Goal: Task Accomplishment & Management: Complete application form

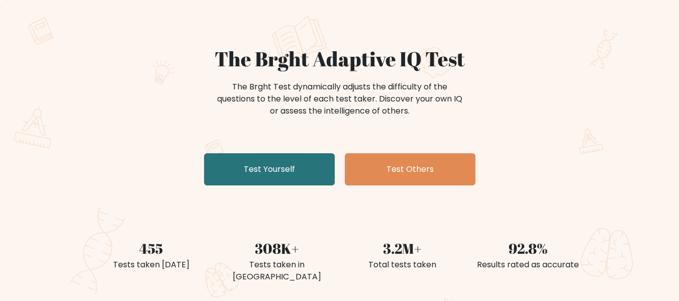
scroll to position [141, 0]
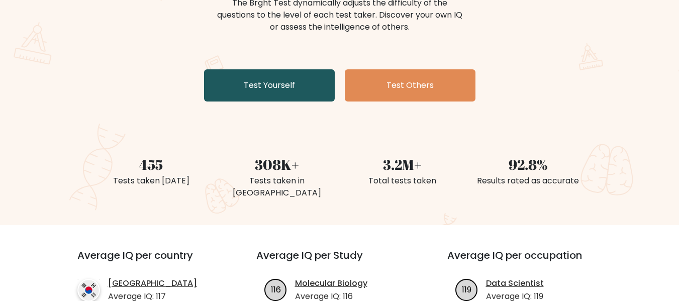
click at [217, 86] on link "Test Yourself" at bounding box center [269, 85] width 131 height 32
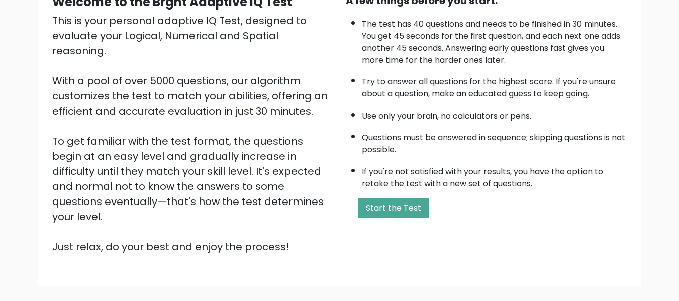
scroll to position [121, 0]
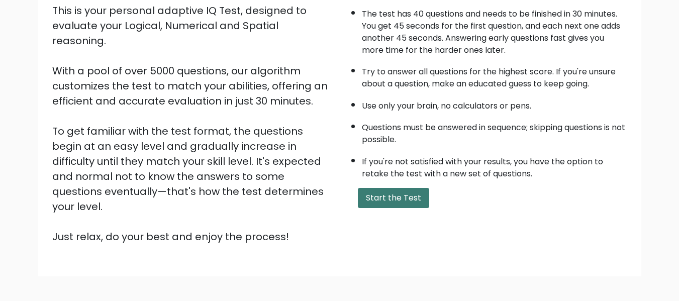
click at [372, 200] on button "Start the Test" at bounding box center [393, 198] width 71 height 20
click at [406, 205] on button "Start the Test" at bounding box center [393, 198] width 71 height 20
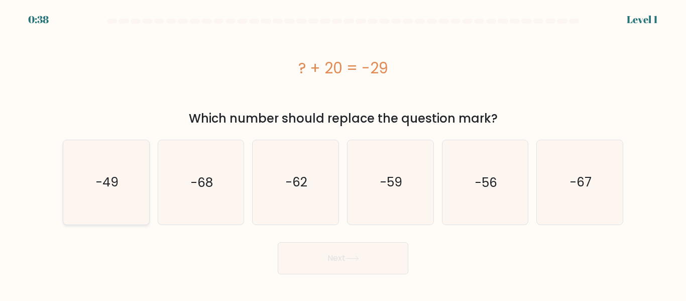
click at [130, 193] on icon "-49" at bounding box center [106, 182] width 84 height 84
click at [343, 153] on input "a. -49" at bounding box center [343, 152] width 1 height 3
radio input "true"
click at [298, 260] on button "Next" at bounding box center [343, 258] width 131 height 32
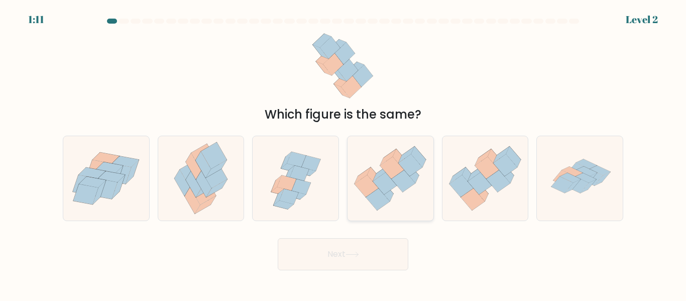
click at [374, 191] on icon at bounding box center [367, 186] width 24 height 22
click at [344, 153] on input "d." at bounding box center [343, 152] width 1 height 3
radio input "true"
click at [333, 269] on button "Next" at bounding box center [343, 254] width 131 height 32
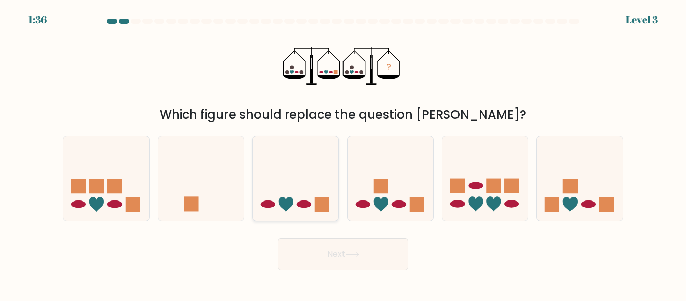
click at [306, 148] on icon at bounding box center [296, 178] width 86 height 71
click at [343, 151] on input "c." at bounding box center [343, 152] width 1 height 3
radio input "true"
click at [310, 238] on button "Next" at bounding box center [343, 254] width 131 height 32
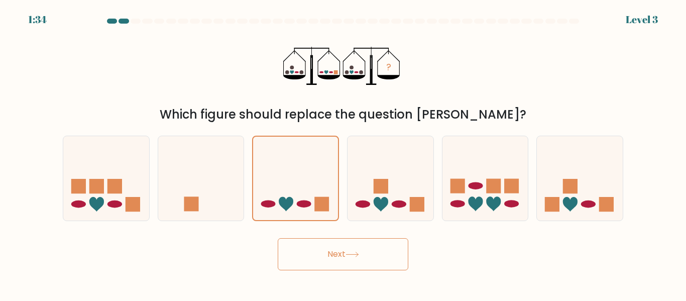
click at [310, 238] on button "Next" at bounding box center [343, 254] width 131 height 32
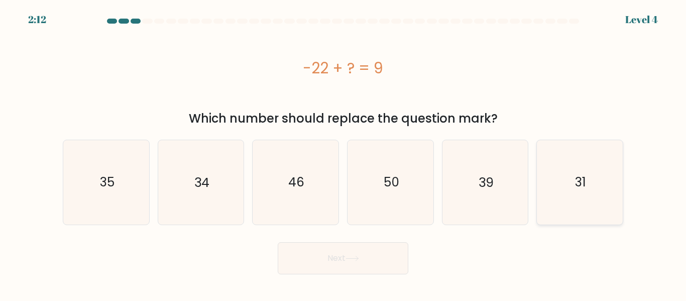
click at [547, 211] on icon "31" at bounding box center [580, 182] width 84 height 84
click at [344, 153] on input "f. 31" at bounding box center [343, 152] width 1 height 3
radio input "true"
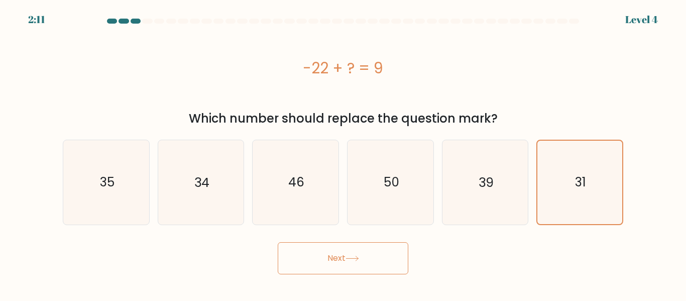
click at [401, 269] on button "Next" at bounding box center [343, 258] width 131 height 32
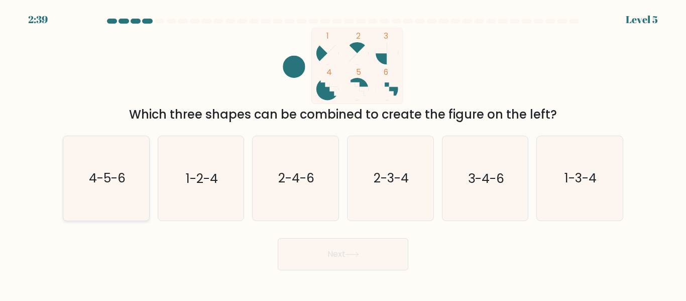
click at [88, 194] on icon "4-5-6" at bounding box center [106, 178] width 84 height 84
click at [343, 153] on input "a. 4-5-6" at bounding box center [343, 152] width 1 height 3
radio input "true"
click at [322, 252] on button "Next" at bounding box center [343, 254] width 131 height 32
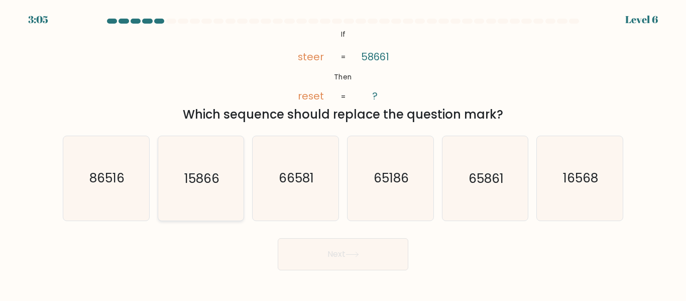
click at [183, 160] on icon "15866" at bounding box center [201, 178] width 84 height 84
click at [343, 153] on input "b. 15866" at bounding box center [343, 152] width 1 height 3
radio input "true"
click at [293, 265] on button "Next" at bounding box center [343, 254] width 131 height 32
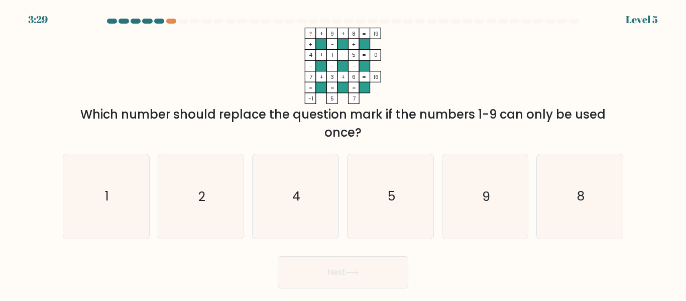
click at [156, 23] on div at bounding box center [159, 21] width 10 height 5
click at [217, 194] on icon "2" at bounding box center [201, 196] width 84 height 84
click at [343, 153] on input "b. 2" at bounding box center [343, 152] width 1 height 3
radio input "true"
click at [311, 281] on button "Next" at bounding box center [343, 272] width 131 height 32
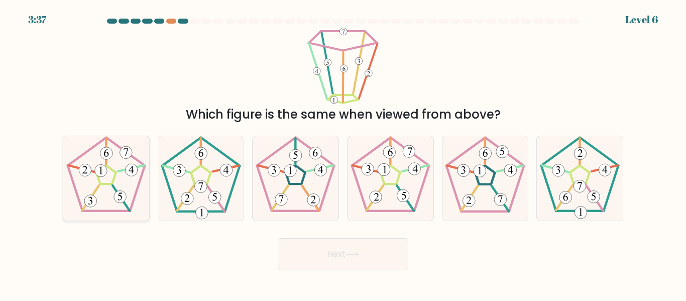
click at [104, 182] on icon at bounding box center [106, 178] width 84 height 84
click at [343, 153] on input "a." at bounding box center [343, 152] width 1 height 3
radio input "true"
click at [334, 267] on button "Next" at bounding box center [343, 254] width 131 height 32
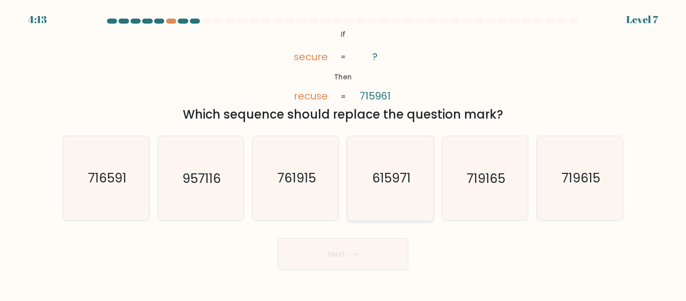
click at [367, 174] on icon "615971" at bounding box center [391, 178] width 84 height 84
click at [344, 153] on input "d. 615971" at bounding box center [343, 152] width 1 height 3
radio input "true"
click at [356, 260] on button "Next" at bounding box center [343, 254] width 131 height 32
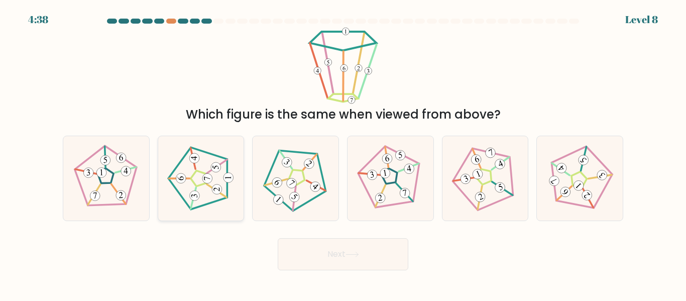
click at [224, 210] on icon at bounding box center [200, 178] width 67 height 67
click at [343, 153] on input "b." at bounding box center [343, 152] width 1 height 3
radio input "true"
click at [300, 244] on button "Next" at bounding box center [343, 254] width 131 height 32
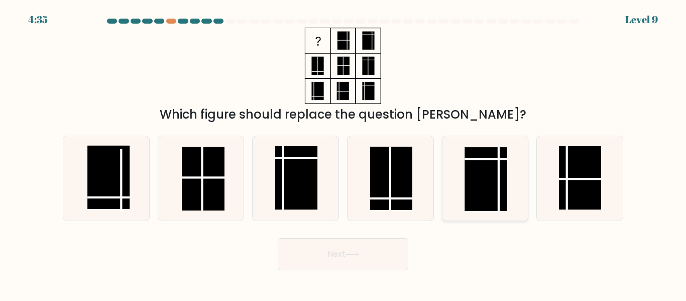
click at [496, 191] on rect at bounding box center [486, 178] width 42 height 63
click at [344, 153] on input "e." at bounding box center [343, 152] width 1 height 3
radio input "true"
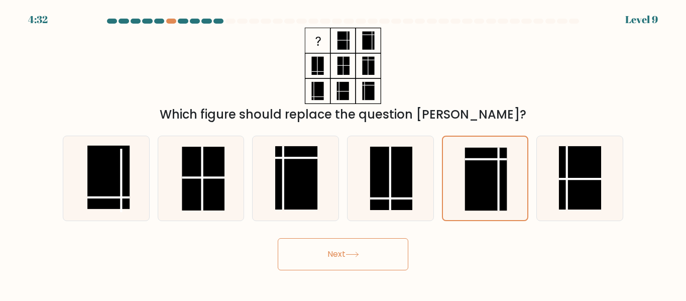
click at [350, 266] on button "Next" at bounding box center [343, 254] width 131 height 32
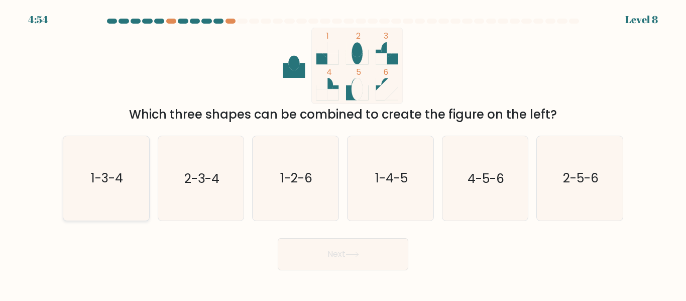
click at [110, 186] on text "1-3-4" at bounding box center [107, 179] width 32 height 18
click at [343, 153] on input "a. 1-3-4" at bounding box center [343, 152] width 1 height 3
radio input "true"
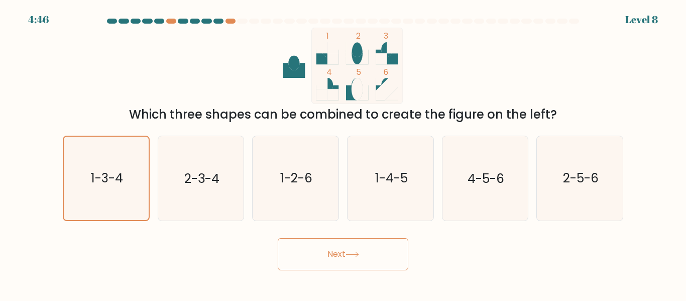
click at [288, 258] on button "Next" at bounding box center [343, 254] width 131 height 32
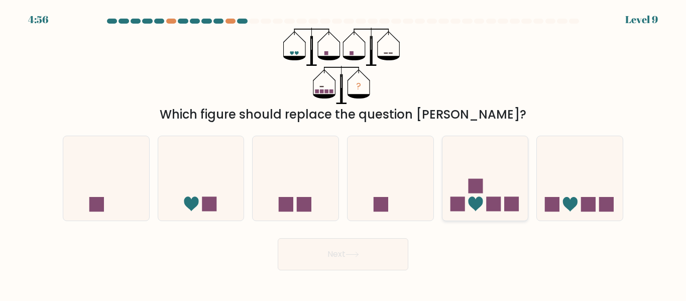
click at [491, 213] on icon at bounding box center [486, 178] width 86 height 71
click at [344, 153] on input "e." at bounding box center [343, 152] width 1 height 3
radio input "true"
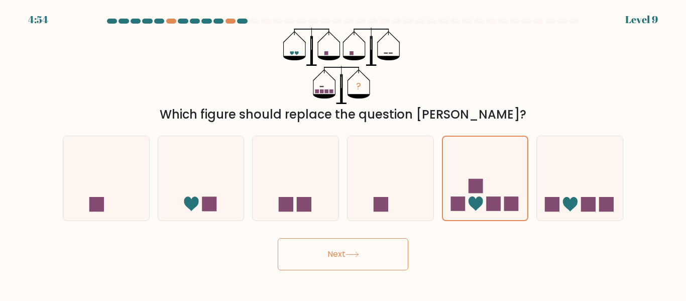
click at [390, 260] on button "Next" at bounding box center [343, 254] width 131 height 32
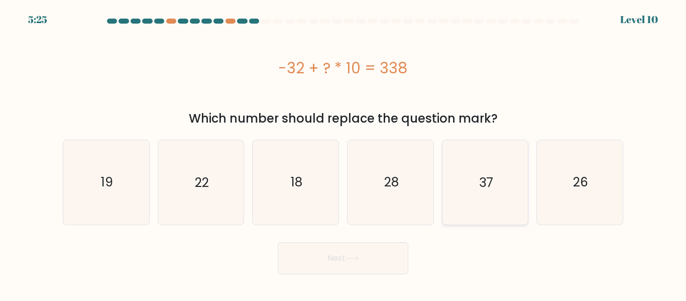
click at [482, 156] on icon "37" at bounding box center [485, 182] width 84 height 84
click at [344, 153] on input "e. 37" at bounding box center [343, 152] width 1 height 3
radio input "true"
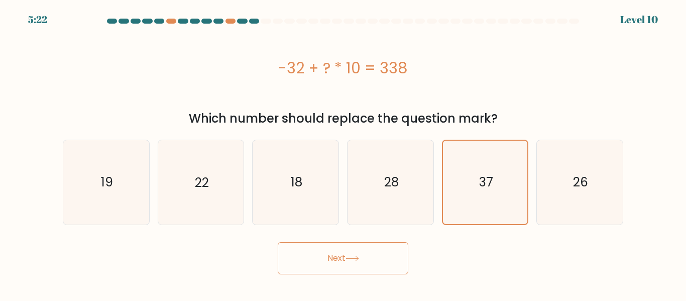
click at [337, 249] on button "Next" at bounding box center [343, 258] width 131 height 32
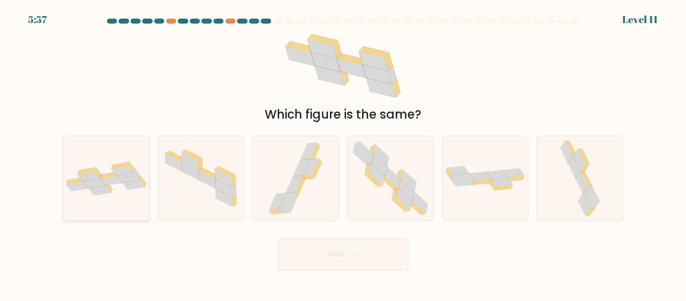
click at [130, 180] on icon at bounding box center [128, 178] width 22 height 10
click at [343, 153] on input "a." at bounding box center [343, 152] width 1 height 3
radio input "true"
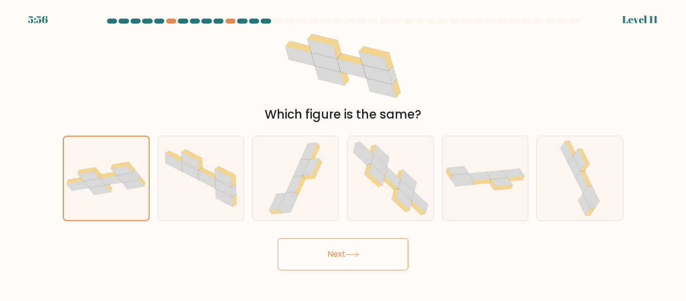
click at [340, 260] on button "Next" at bounding box center [343, 254] width 131 height 32
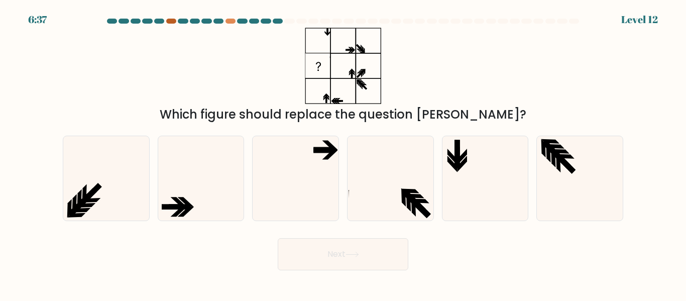
click at [170, 22] on div at bounding box center [171, 21] width 10 height 5
click at [316, 204] on icon at bounding box center [296, 178] width 84 height 84
click at [343, 153] on input "c." at bounding box center [343, 152] width 1 height 3
radio input "true"
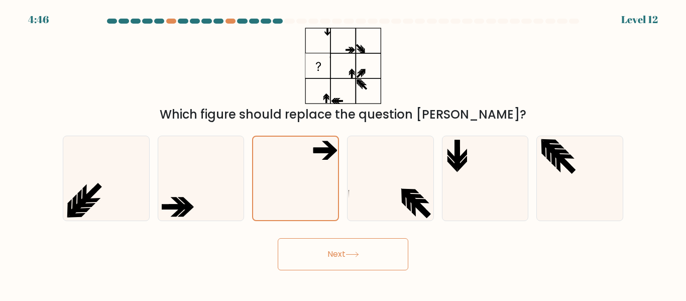
click at [329, 261] on button "Next" at bounding box center [343, 254] width 131 height 32
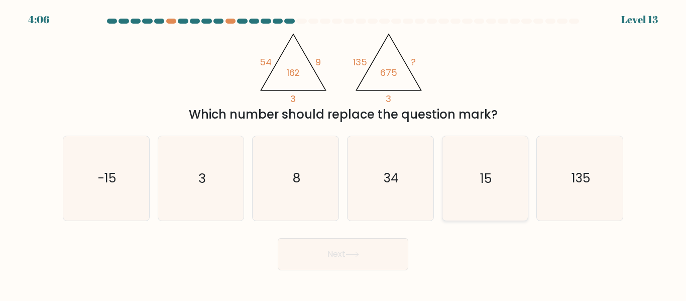
click at [475, 170] on icon "15" at bounding box center [485, 178] width 84 height 84
click at [344, 153] on input "e. 15" at bounding box center [343, 152] width 1 height 3
radio input "true"
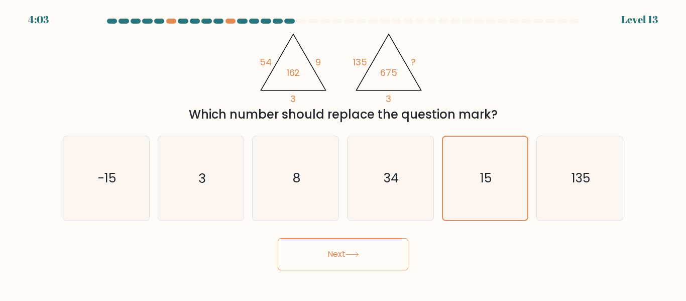
click at [365, 258] on button "Next" at bounding box center [343, 254] width 131 height 32
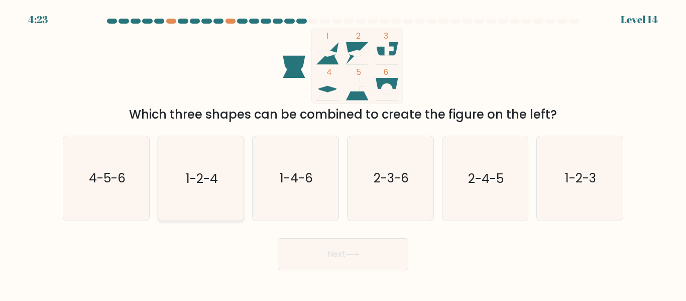
click at [206, 182] on text "1-2-4" at bounding box center [202, 179] width 32 height 18
click at [343, 153] on input "b. 1-2-4" at bounding box center [343, 152] width 1 height 3
radio input "true"
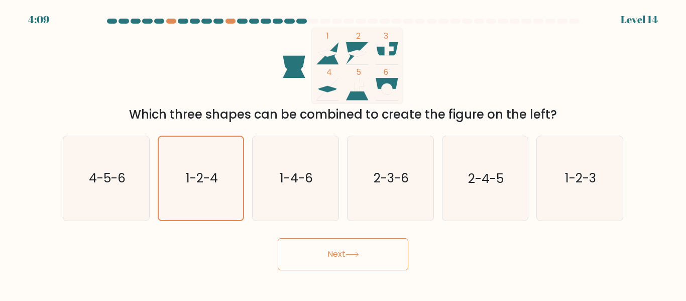
click at [328, 266] on button "Next" at bounding box center [343, 254] width 131 height 32
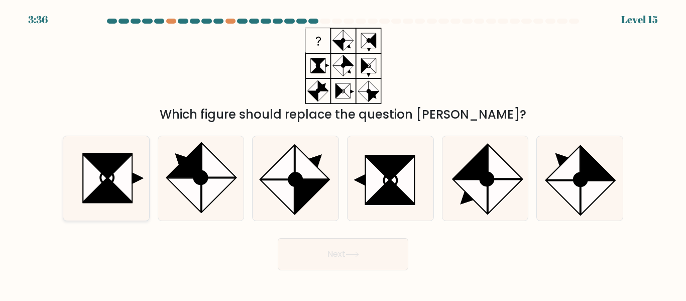
click at [126, 182] on icon at bounding box center [120, 179] width 24 height 48
click at [343, 153] on input "a." at bounding box center [343, 152] width 1 height 3
radio input "true"
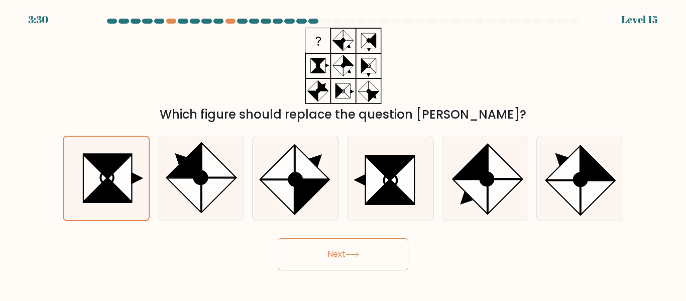
click at [339, 267] on button "Next" at bounding box center [343, 254] width 131 height 32
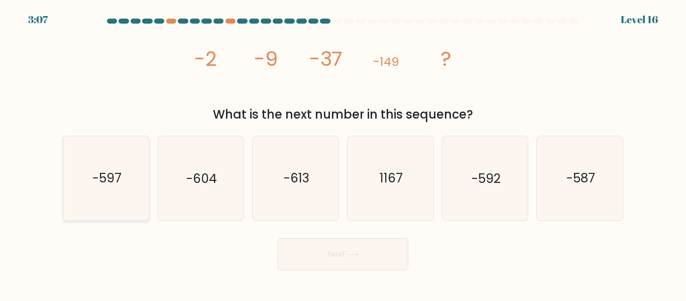
click at [139, 177] on icon "-597" at bounding box center [106, 178] width 84 height 84
click at [343, 153] on input "a. -597" at bounding box center [343, 152] width 1 height 3
radio input "true"
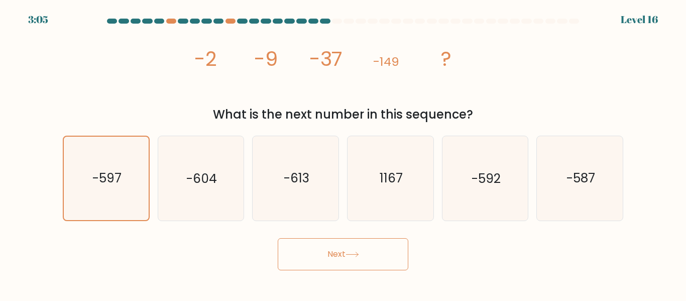
click at [336, 261] on button "Next" at bounding box center [343, 254] width 131 height 32
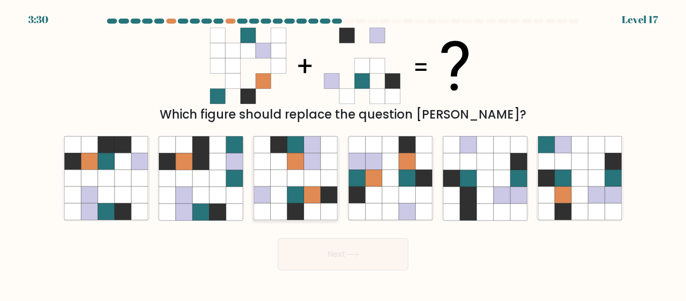
click at [313, 153] on icon at bounding box center [312, 161] width 17 height 17
click at [343, 153] on input "c." at bounding box center [343, 152] width 1 height 3
radio input "true"
click at [343, 253] on button "Next" at bounding box center [343, 254] width 131 height 32
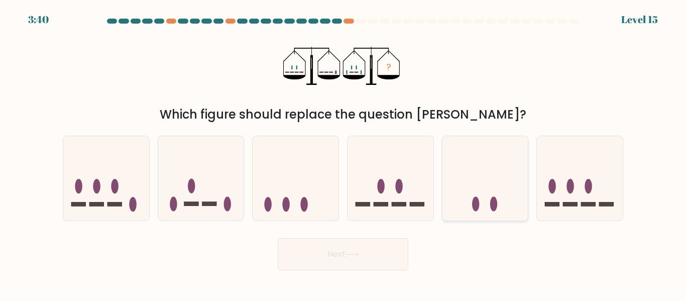
click at [462, 159] on icon at bounding box center [486, 178] width 86 height 71
click at [344, 153] on input "e." at bounding box center [343, 152] width 1 height 3
radio input "true"
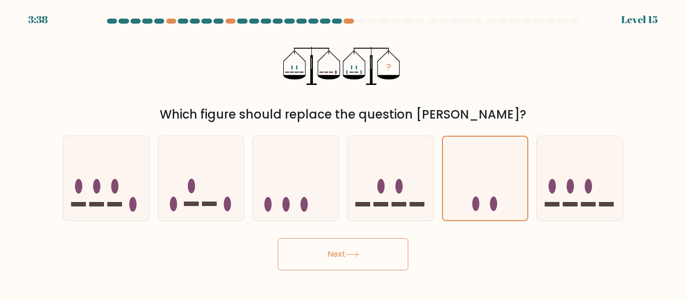
click at [367, 265] on button "Next" at bounding box center [343, 254] width 131 height 32
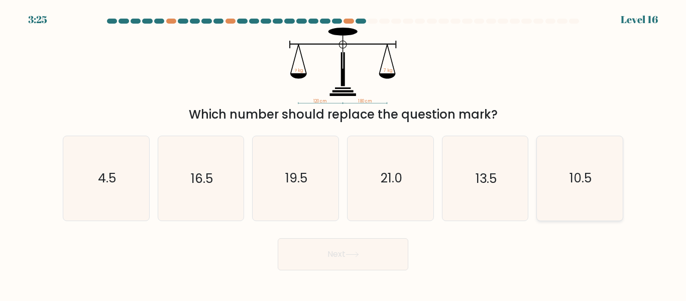
click at [556, 182] on icon "10.5" at bounding box center [580, 178] width 84 height 84
click at [344, 153] on input "f. 10.5" at bounding box center [343, 152] width 1 height 3
radio input "true"
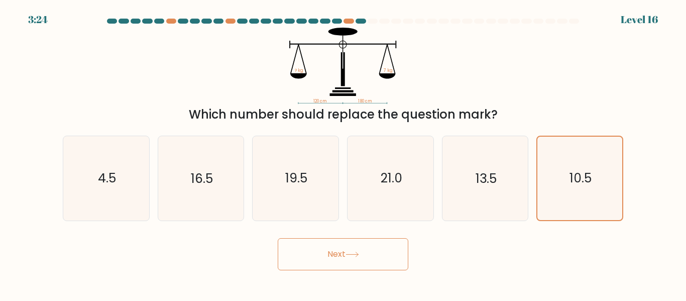
click at [357, 253] on icon at bounding box center [353, 255] width 14 height 6
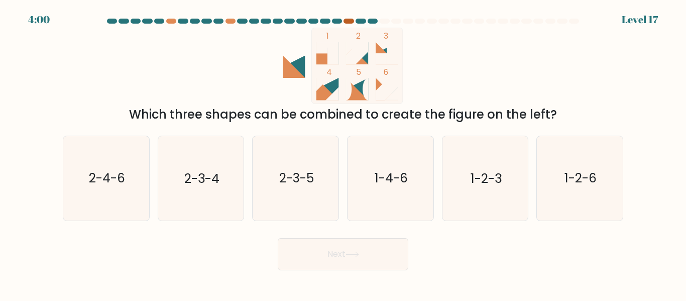
click at [351, 22] on div at bounding box center [349, 21] width 10 height 5
click at [519, 186] on icon "1-2-3" at bounding box center [485, 178] width 84 height 84
click at [344, 153] on input "e. 1-2-3" at bounding box center [343, 152] width 1 height 3
radio input "true"
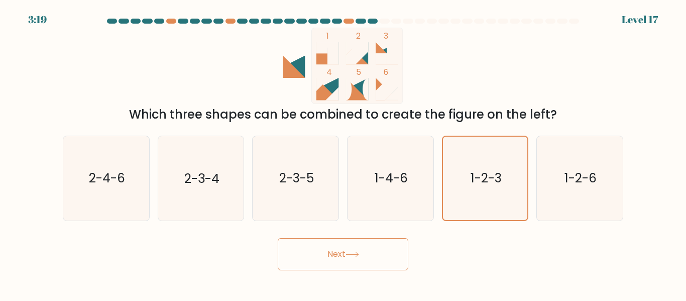
click at [392, 268] on button "Next" at bounding box center [343, 254] width 131 height 32
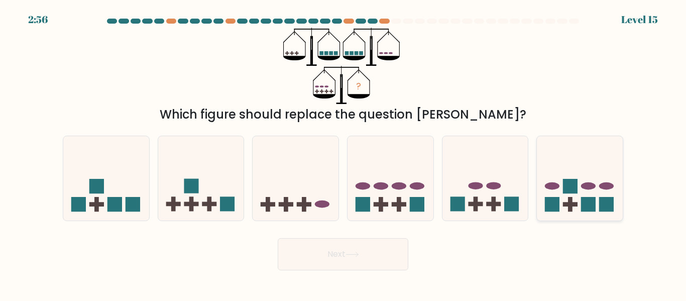
click at [563, 191] on icon at bounding box center [580, 178] width 86 height 71
click at [344, 153] on input "f." at bounding box center [343, 152] width 1 height 3
radio input "true"
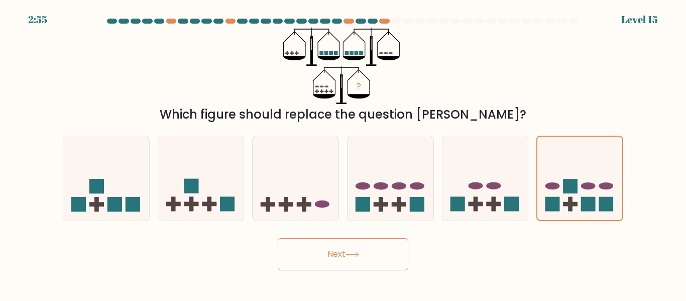
click at [359, 262] on button "Next" at bounding box center [343, 254] width 131 height 32
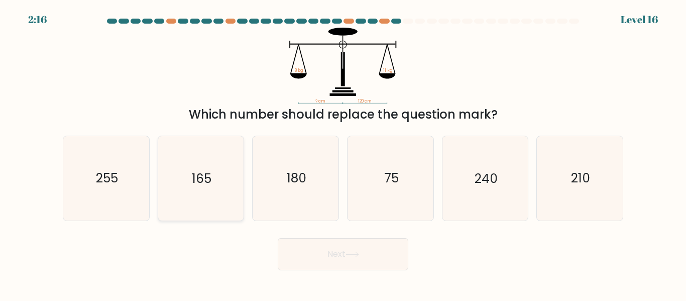
click at [239, 182] on icon "165" at bounding box center [201, 178] width 84 height 84
click at [343, 153] on input "b. 165" at bounding box center [343, 152] width 1 height 3
radio input "true"
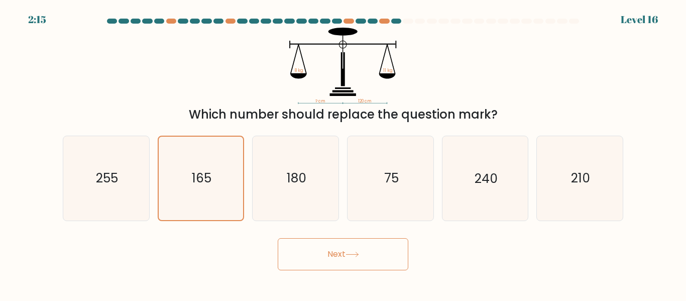
click at [337, 266] on button "Next" at bounding box center [343, 254] width 131 height 32
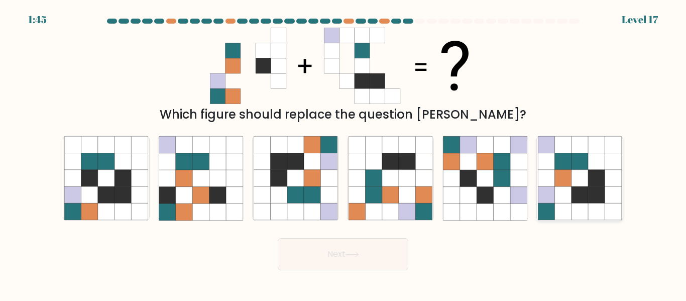
click at [559, 180] on icon at bounding box center [563, 178] width 17 height 17
click at [344, 153] on input "f." at bounding box center [343, 152] width 1 height 3
radio input "true"
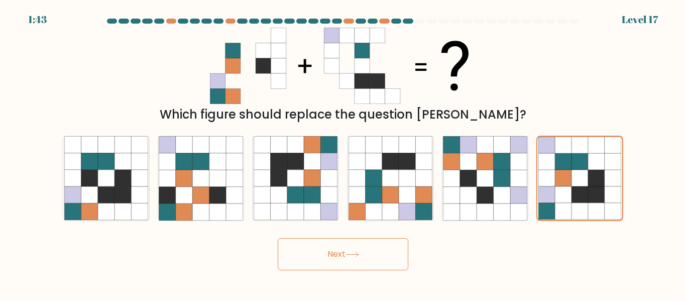
click at [329, 252] on button "Next" at bounding box center [343, 254] width 131 height 32
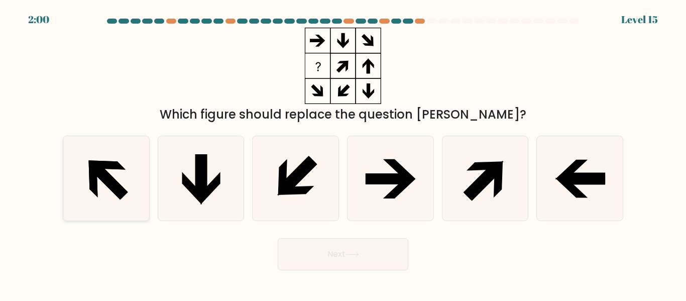
click at [125, 154] on icon at bounding box center [106, 178] width 84 height 84
click at [343, 153] on input "a." at bounding box center [343, 152] width 1 height 3
radio input "true"
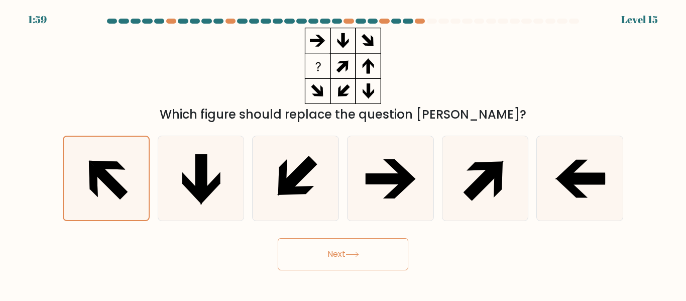
click at [329, 264] on button "Next" at bounding box center [343, 254] width 131 height 32
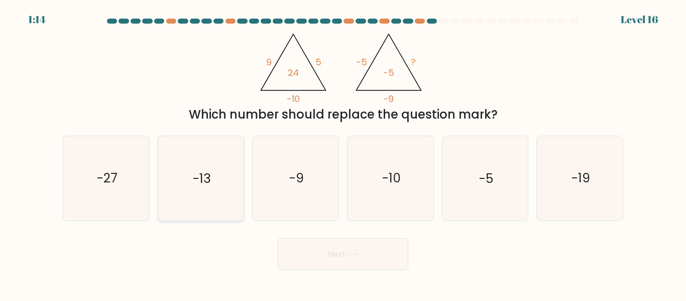
click at [233, 177] on icon "-13" at bounding box center [201, 178] width 84 height 84
click at [343, 153] on input "b. -13" at bounding box center [343, 152] width 1 height 3
radio input "true"
click at [314, 245] on button "Next" at bounding box center [343, 254] width 131 height 32
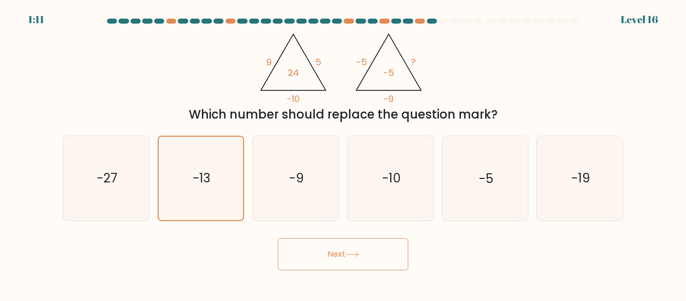
click at [314, 245] on button "Next" at bounding box center [343, 254] width 131 height 32
click at [314, 253] on button "Next" at bounding box center [343, 254] width 131 height 32
click at [222, 188] on icon "-13" at bounding box center [200, 178] width 83 height 83
click at [343, 153] on input "b. -13" at bounding box center [343, 152] width 1 height 3
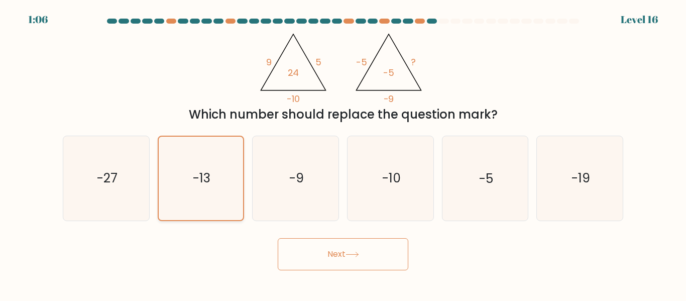
click at [222, 188] on icon "-13" at bounding box center [200, 178] width 83 height 83
click at [343, 153] on input "b. -13" at bounding box center [343, 152] width 1 height 3
click at [286, 251] on button "Next" at bounding box center [343, 254] width 131 height 32
click at [230, 163] on icon "-13" at bounding box center [200, 178] width 83 height 83
click at [343, 153] on input "b. -13" at bounding box center [343, 152] width 1 height 3
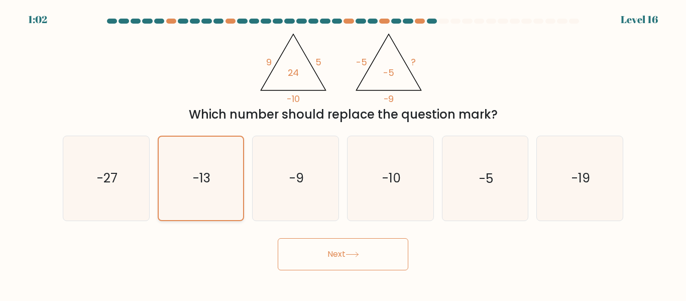
click at [230, 163] on icon "-13" at bounding box center [200, 178] width 83 height 83
click at [343, 153] on input "b. -13" at bounding box center [343, 152] width 1 height 3
click at [230, 163] on icon "-13" at bounding box center [200, 178] width 83 height 83
click at [343, 153] on input "b. -13" at bounding box center [343, 152] width 1 height 3
click at [230, 163] on icon "-13" at bounding box center [200, 178] width 83 height 83
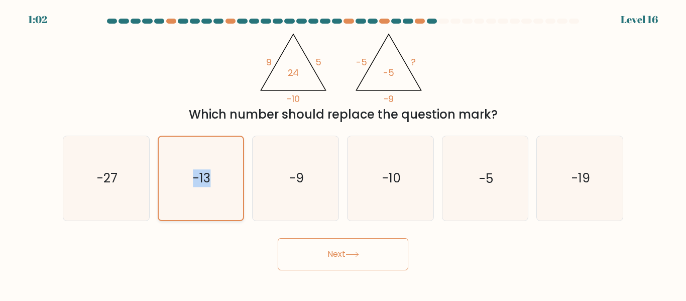
click at [343, 153] on input "b. -13" at bounding box center [343, 152] width 1 height 3
click at [230, 163] on icon "-13" at bounding box center [200, 178] width 83 height 83
click at [343, 153] on input "b. -13" at bounding box center [343, 152] width 1 height 3
click at [299, 253] on button "Next" at bounding box center [343, 254] width 131 height 32
click at [279, 179] on icon "-9" at bounding box center [296, 178] width 84 height 84
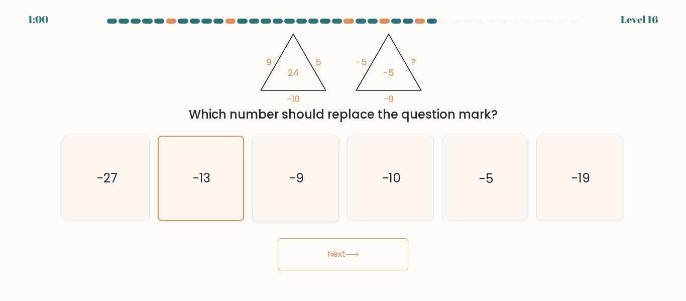
click at [343, 153] on input "c. -9" at bounding box center [343, 152] width 1 height 3
radio input "true"
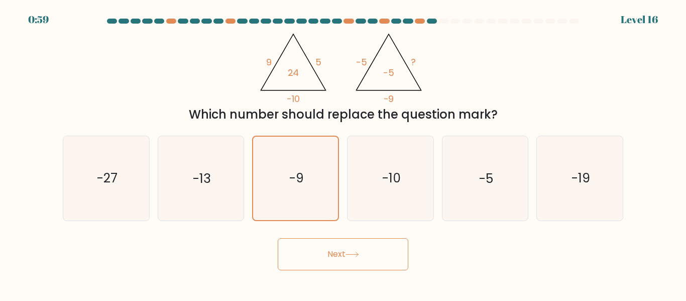
click at [308, 247] on button "Next" at bounding box center [343, 254] width 131 height 32
click at [394, 209] on icon "-10" at bounding box center [391, 178] width 84 height 84
click at [344, 153] on input "d. -10" at bounding box center [343, 152] width 1 height 3
radio input "true"
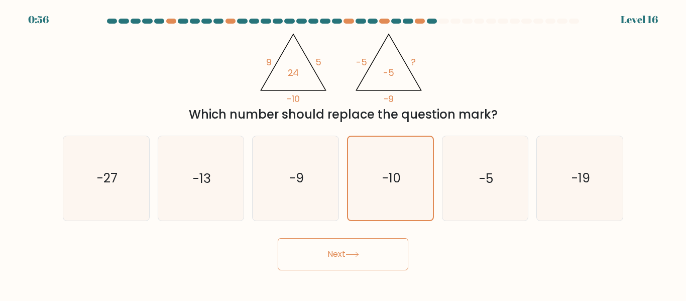
click at [382, 254] on button "Next" at bounding box center [343, 254] width 131 height 32
click at [467, 198] on icon "-5" at bounding box center [485, 178] width 84 height 84
click at [344, 153] on input "e. -5" at bounding box center [343, 152] width 1 height 3
radio input "true"
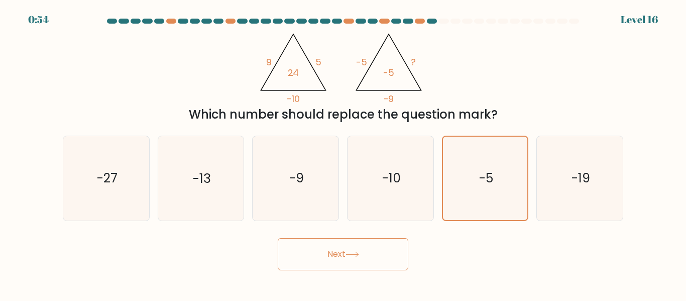
click at [401, 243] on button "Next" at bounding box center [343, 254] width 131 height 32
click at [598, 211] on icon "-19" at bounding box center [580, 178] width 84 height 84
click at [344, 153] on input "f. -19" at bounding box center [343, 152] width 1 height 3
radio input "true"
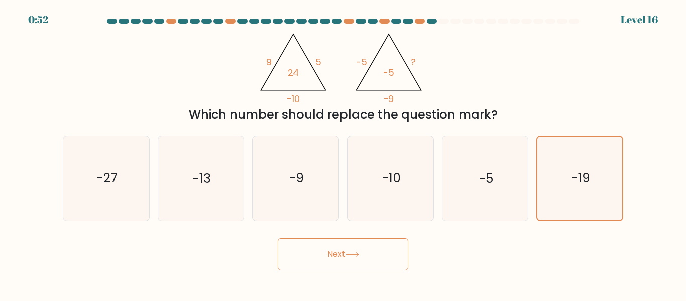
click at [387, 263] on button "Next" at bounding box center [343, 254] width 131 height 32
click at [117, 174] on text "-27" at bounding box center [106, 179] width 21 height 18
click at [343, 153] on input "a. -27" at bounding box center [343, 152] width 1 height 3
radio input "true"
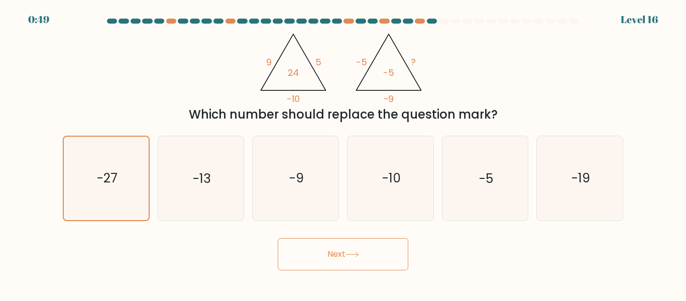
click at [349, 268] on button "Next" at bounding box center [343, 254] width 131 height 32
click at [346, 251] on button "Next" at bounding box center [343, 254] width 131 height 32
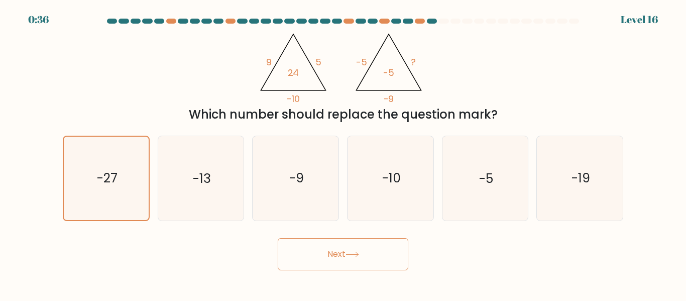
click at [345, 255] on button "Next" at bounding box center [343, 254] width 131 height 32
click at [197, 188] on icon "-13" at bounding box center [201, 178] width 84 height 84
click at [343, 153] on input "b. -13" at bounding box center [343, 152] width 1 height 3
radio input "true"
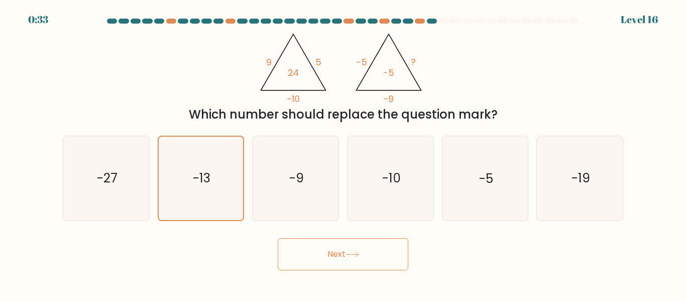
click at [290, 253] on button "Next" at bounding box center [343, 254] width 131 height 32
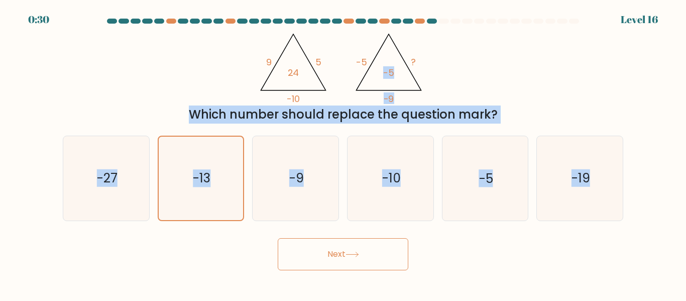
drag, startPoint x: 682, startPoint y: 88, endPoint x: 686, endPoint y: 151, distance: 62.9
click at [686, 151] on form at bounding box center [343, 145] width 686 height 252
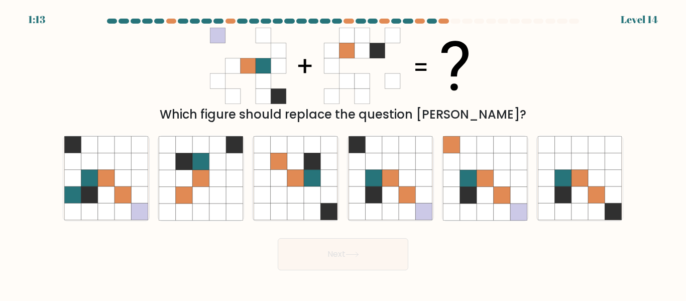
click at [129, 75] on div "Which figure should replace the question mark?" at bounding box center [343, 76] width 573 height 96
click at [355, 198] on icon at bounding box center [357, 195] width 17 height 17
click at [344, 153] on input "d." at bounding box center [343, 152] width 1 height 3
radio input "true"
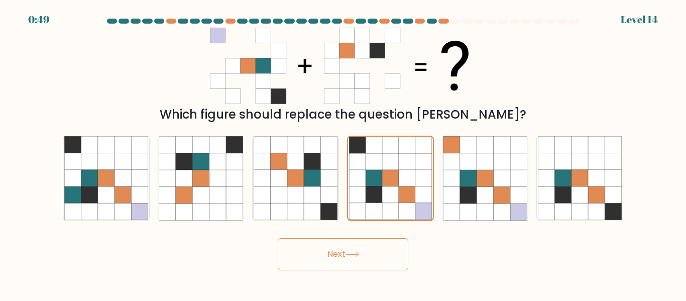
click at [343, 243] on button "Next" at bounding box center [343, 254] width 131 height 32
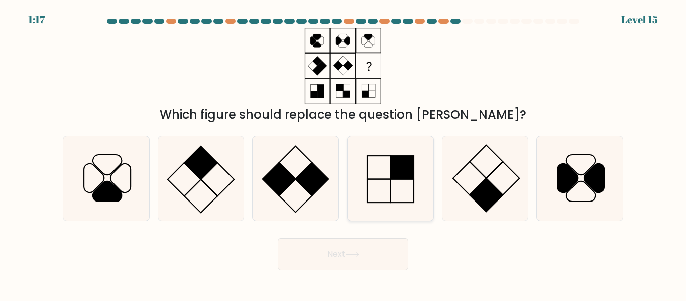
click at [398, 164] on rect at bounding box center [402, 168] width 24 height 24
click at [344, 153] on input "d." at bounding box center [343, 152] width 1 height 3
radio input "true"
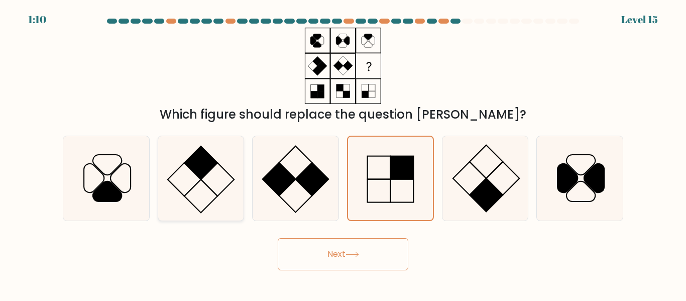
click at [239, 180] on icon at bounding box center [201, 178] width 84 height 84
click at [343, 153] on input "b." at bounding box center [343, 152] width 1 height 3
radio input "true"
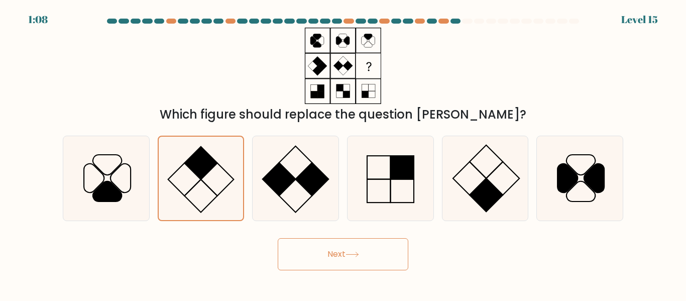
click at [318, 265] on button "Next" at bounding box center [343, 254] width 131 height 32
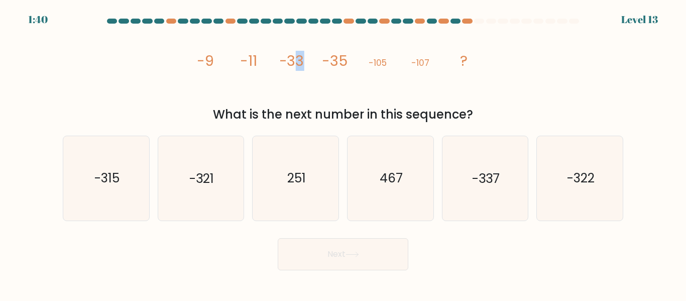
drag, startPoint x: 319, startPoint y: 75, endPoint x: 296, endPoint y: 101, distance: 34.2
click at [296, 101] on icon "image/svg+xml -9 -11 -33 -35 -105 -107 ?" at bounding box center [343, 66] width 302 height 76
click at [185, 178] on icon "-321" at bounding box center [201, 178] width 84 height 84
click at [343, 153] on input "b. -321" at bounding box center [343, 152] width 1 height 3
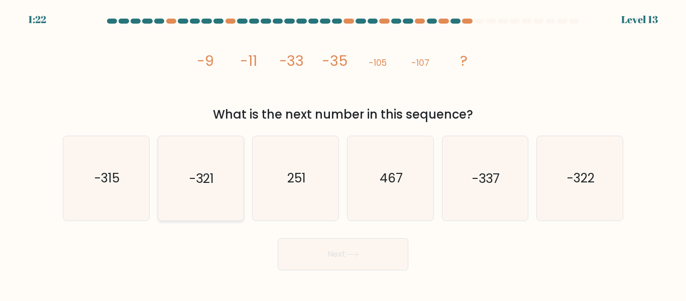
radio input "true"
click at [324, 263] on button "Next" at bounding box center [343, 254] width 131 height 32
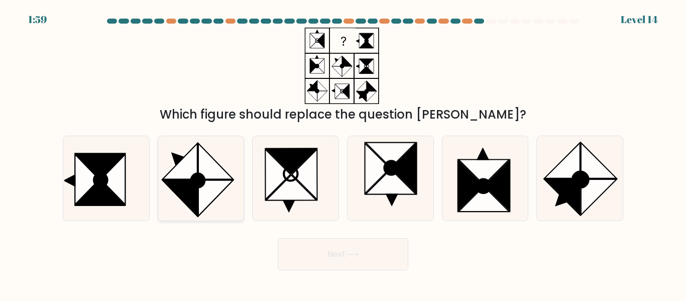
click at [194, 168] on icon at bounding box center [180, 162] width 35 height 36
click at [343, 153] on input "b." at bounding box center [343, 152] width 1 height 3
radio input "true"
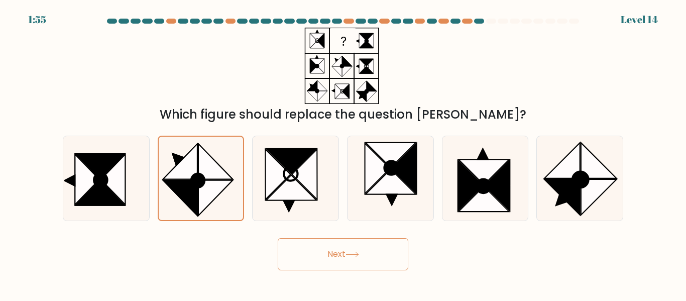
click at [299, 253] on button "Next" at bounding box center [343, 254] width 131 height 32
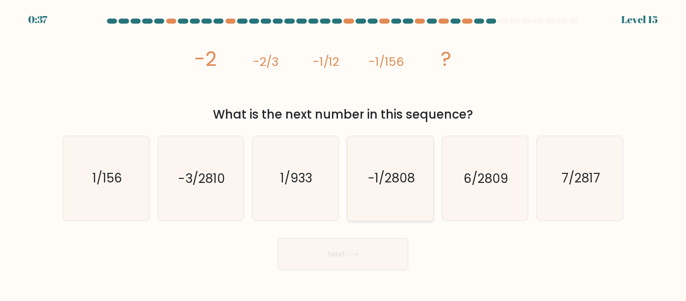
click at [403, 140] on icon "-1/2808" at bounding box center [391, 178] width 84 height 84
click at [344, 151] on input "d. -1/2808" at bounding box center [343, 152] width 1 height 3
radio input "true"
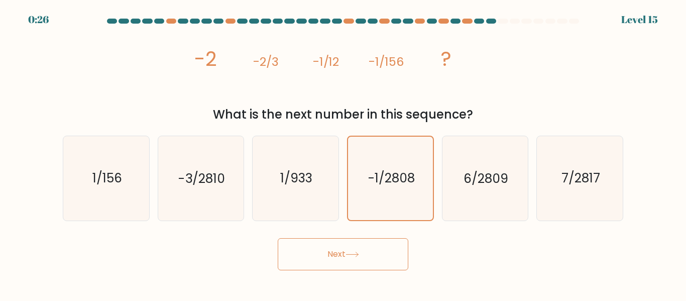
click at [371, 251] on button "Next" at bounding box center [343, 254] width 131 height 32
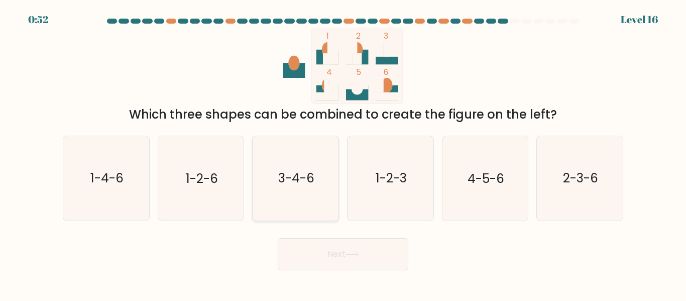
click at [314, 181] on text "3-4-6" at bounding box center [296, 179] width 36 height 18
click at [343, 153] on input "c. 3-4-6" at bounding box center [343, 152] width 1 height 3
radio input "true"
click at [334, 255] on button "Next" at bounding box center [343, 254] width 131 height 32
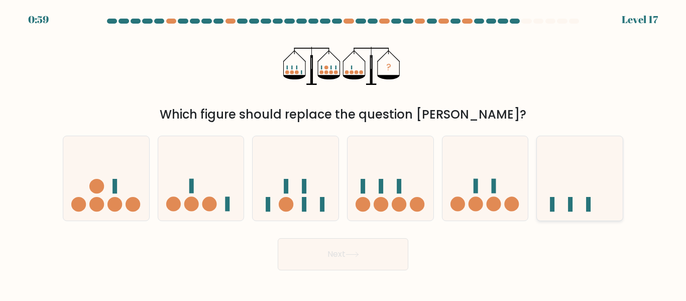
click at [555, 172] on icon at bounding box center [580, 178] width 86 height 71
click at [344, 153] on input "f." at bounding box center [343, 152] width 1 height 3
radio input "true"
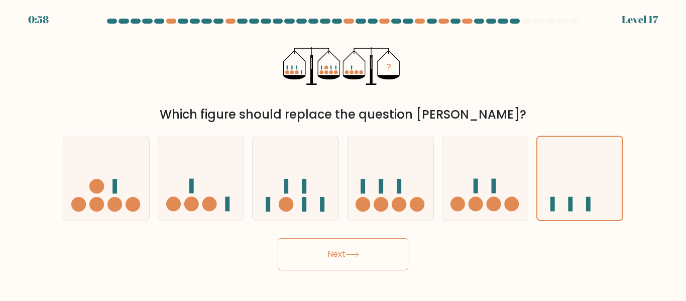
click at [372, 256] on button "Next" at bounding box center [343, 254] width 131 height 32
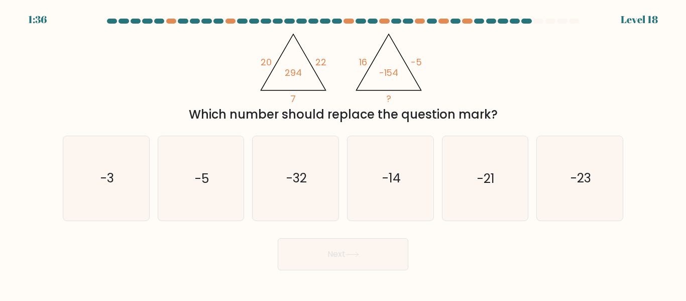
click at [203, 93] on div "@import url('https://fonts.googleapis.com/css?family=Abril+Fatface:400,100,100i…" at bounding box center [343, 76] width 573 height 96
click at [219, 183] on icon "-5" at bounding box center [201, 178] width 84 height 84
click at [343, 153] on input "b. -5" at bounding box center [343, 152] width 1 height 3
radio input "true"
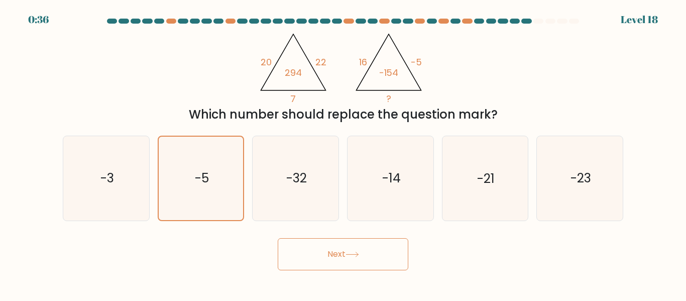
click at [359, 253] on icon at bounding box center [353, 255] width 14 height 6
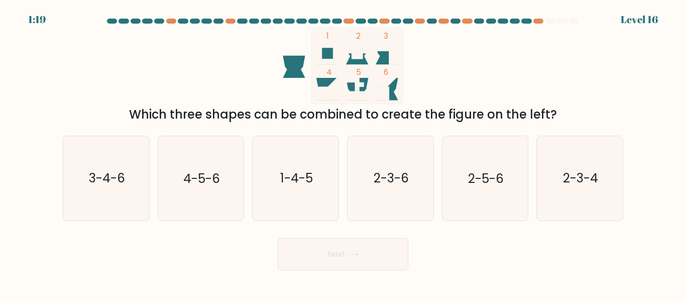
click at [359, 253] on icon at bounding box center [353, 255] width 14 height 6
click at [502, 72] on div "1 2 3 4 5 6 Which three shapes can be combined to create the figure on the left?" at bounding box center [343, 76] width 573 height 96
click at [117, 180] on text "3-4-6" at bounding box center [107, 179] width 36 height 18
click at [343, 153] on input "a. 3-4-6" at bounding box center [343, 152] width 1 height 3
radio input "true"
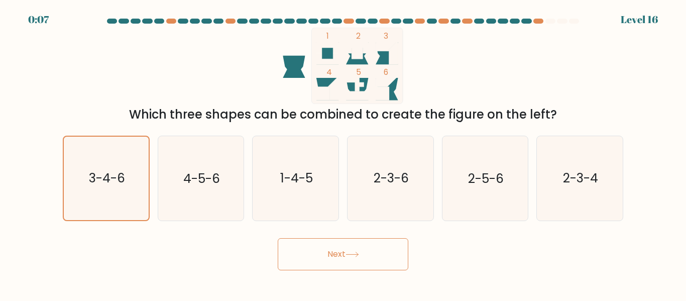
click at [289, 254] on button "Next" at bounding box center [343, 254] width 131 height 32
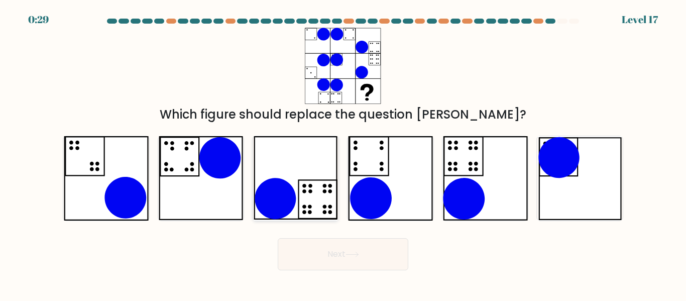
click at [318, 174] on icon at bounding box center [296, 178] width 84 height 84
click at [343, 153] on input "c." at bounding box center [343, 152] width 1 height 3
radio input "true"
click at [351, 245] on button "Next" at bounding box center [343, 254] width 131 height 32
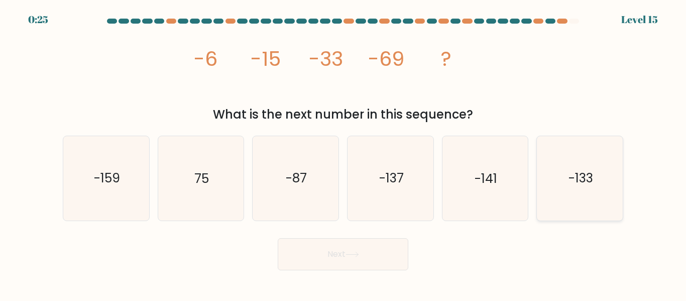
click at [564, 169] on icon "-133" at bounding box center [580, 178] width 84 height 84
click at [344, 153] on input "f. -133" at bounding box center [343, 152] width 1 height 3
radio input "true"
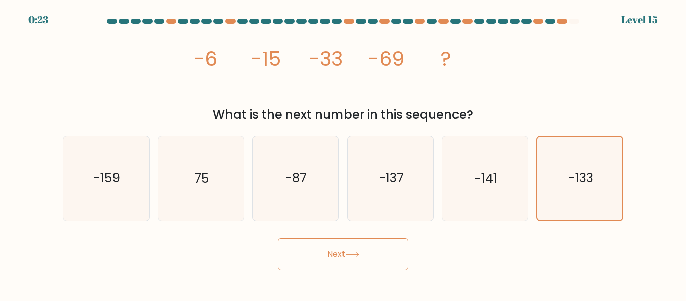
click at [367, 254] on button "Next" at bounding box center [343, 254] width 131 height 32
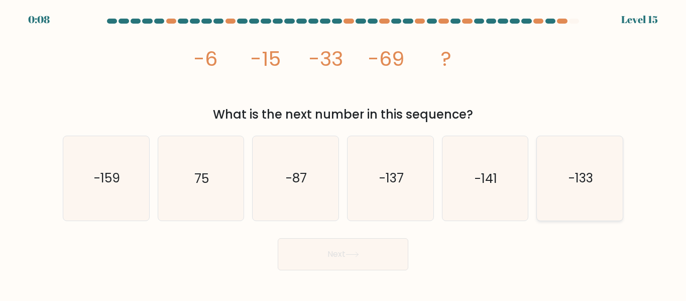
click at [553, 198] on icon "-133" at bounding box center [580, 178] width 84 height 84
click at [344, 153] on input "f. -133" at bounding box center [343, 152] width 1 height 3
radio input "true"
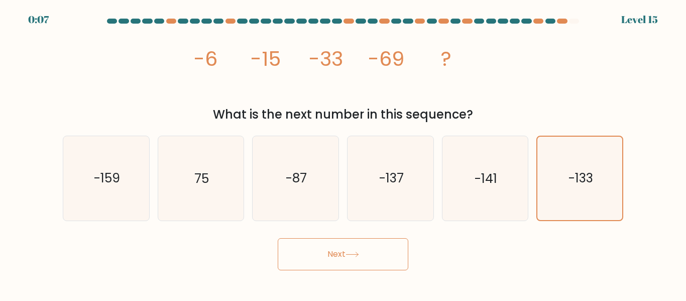
click at [394, 259] on button "Next" at bounding box center [343, 254] width 131 height 32
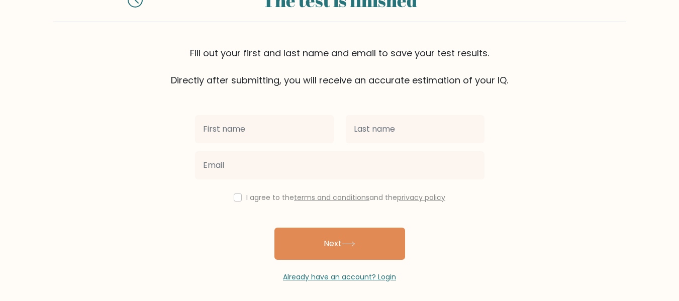
scroll to position [52, 0]
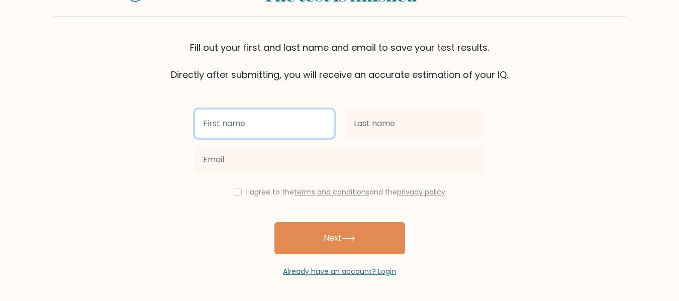
click at [316, 135] on input "text" at bounding box center [264, 124] width 139 height 28
type input "krishna"
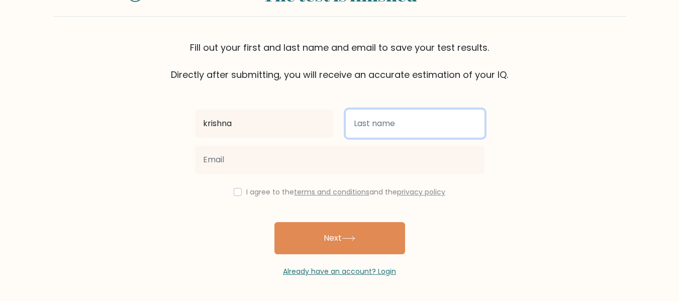
click at [350, 127] on input "text" at bounding box center [415, 124] width 139 height 28
type input "rai"
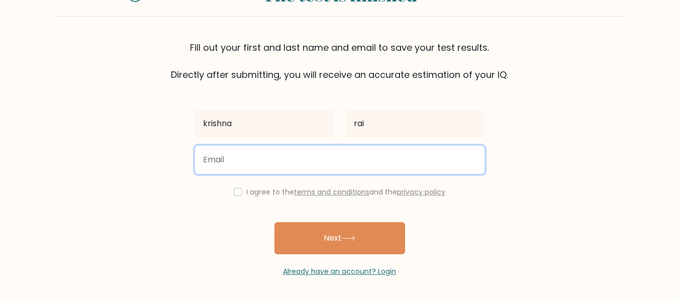
click at [350, 162] on input "email" at bounding box center [339, 160] width 289 height 28
type input "[EMAIL_ADDRESS][DOMAIN_NAME]"
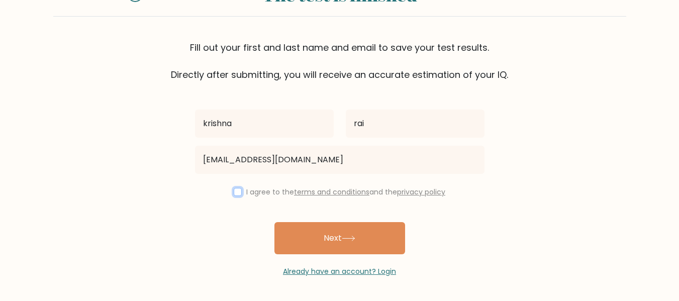
click at [239, 192] on input "checkbox" at bounding box center [238, 192] width 8 height 8
checkbox input "true"
click at [295, 221] on div "[PERSON_NAME] [EMAIL_ADDRESS][DOMAIN_NAME] I agree to the terms and conditions …" at bounding box center [340, 178] width 302 height 195
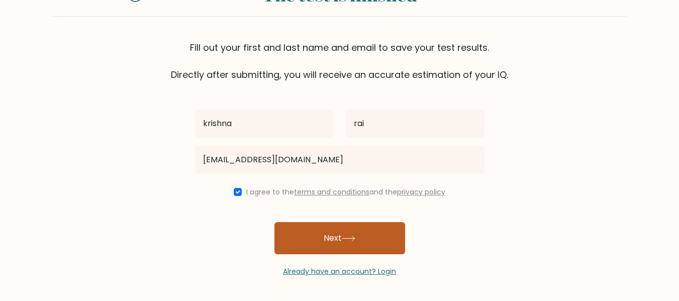
click at [300, 233] on button "Next" at bounding box center [339, 238] width 131 height 32
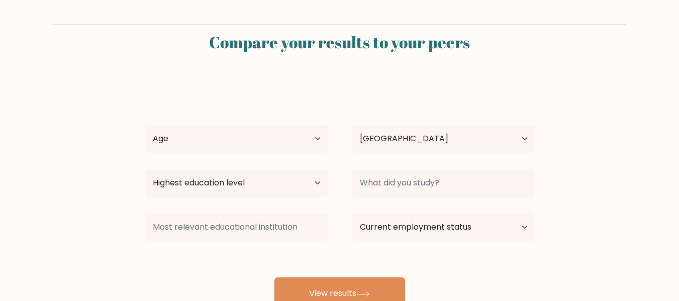
select select "IN"
click at [297, 143] on select "Age Under [DEMOGRAPHIC_DATA] [DEMOGRAPHIC_DATA] [DEMOGRAPHIC_DATA] [DEMOGRAPHIC…" at bounding box center [236, 139] width 183 height 28
select select "18_24"
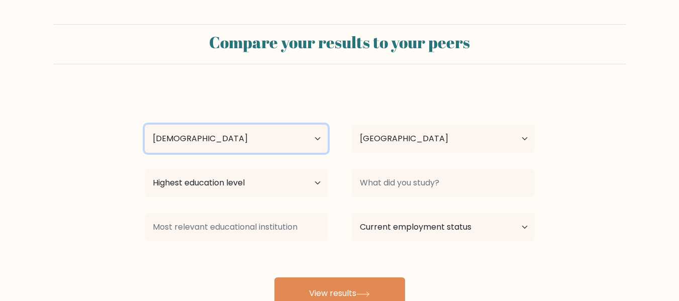
click at [145, 125] on select "Age Under [DEMOGRAPHIC_DATA] [DEMOGRAPHIC_DATA] [DEMOGRAPHIC_DATA] [DEMOGRAPHIC…" at bounding box center [236, 139] width 183 height 28
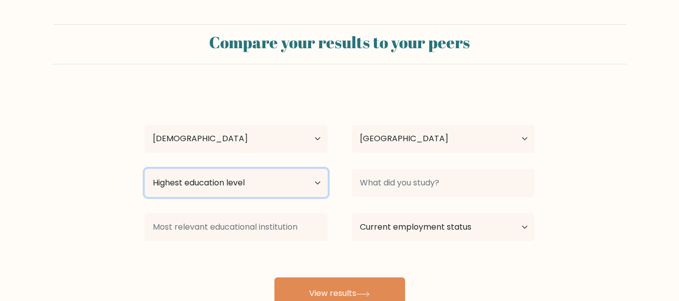
click at [273, 187] on select "Highest education level No schooling Primary Lower Secondary Upper Secondary Oc…" at bounding box center [236, 183] width 183 height 28
select select "upper_secondary"
click at [145, 169] on select "Highest education level No schooling Primary Lower Secondary Upper Secondary Oc…" at bounding box center [236, 183] width 183 height 28
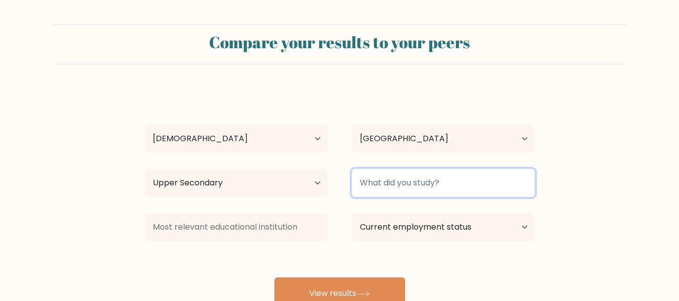
click at [433, 187] on input at bounding box center [443, 183] width 183 height 28
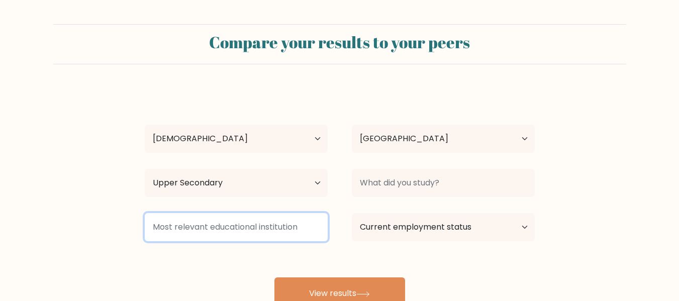
click at [317, 226] on input at bounding box center [236, 227] width 183 height 28
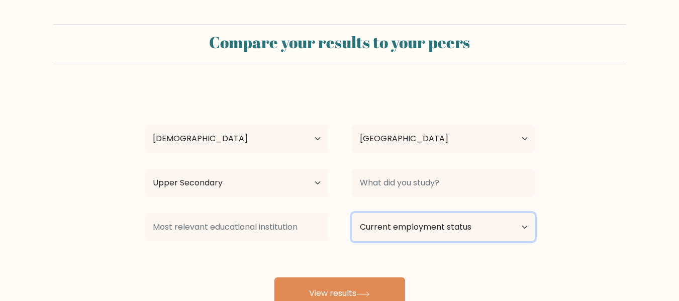
click at [379, 228] on select "Current employment status Employed Student Retired Other / prefer not to answer" at bounding box center [443, 227] width 183 height 28
select select "student"
click at [352, 213] on select "Current employment status Employed Student Retired Other / prefer not to answer" at bounding box center [443, 227] width 183 height 28
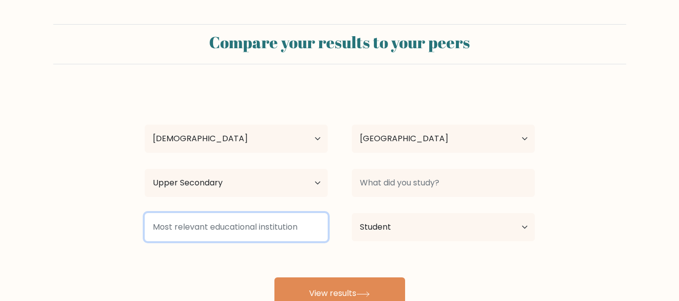
click at [270, 226] on input at bounding box center [236, 227] width 183 height 28
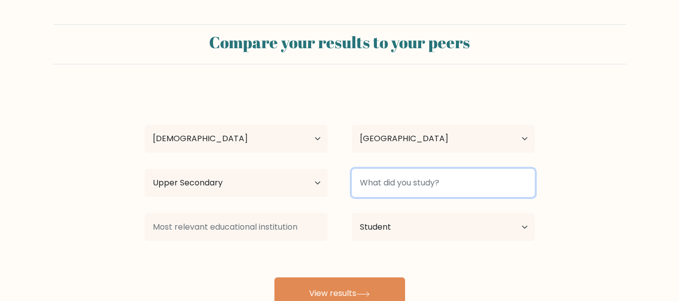
click at [390, 192] on input at bounding box center [443, 183] width 183 height 28
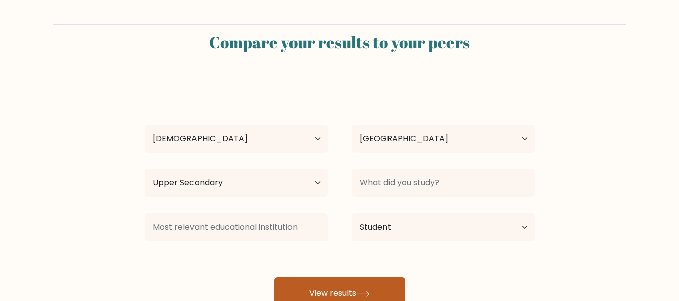
click at [370, 279] on button "View results" at bounding box center [339, 293] width 131 height 32
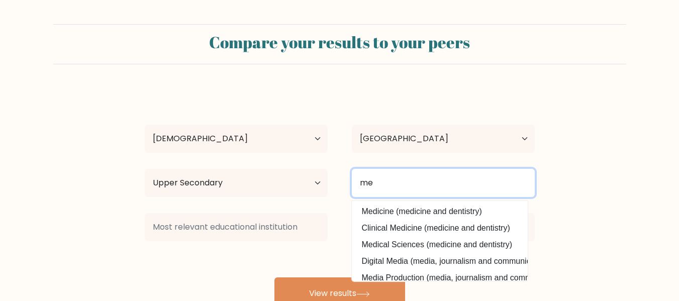
type input "m"
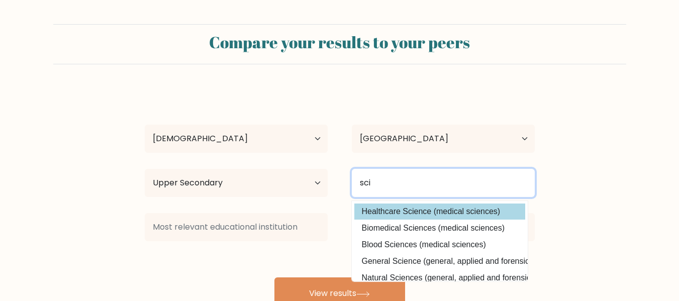
type input "sci"
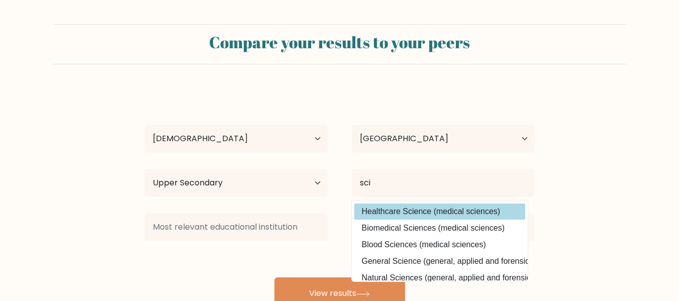
click at [394, 211] on div "[PERSON_NAME] Age Under [DEMOGRAPHIC_DATA] [DEMOGRAPHIC_DATA] [DEMOGRAPHIC_DATA…" at bounding box center [340, 198] width 402 height 221
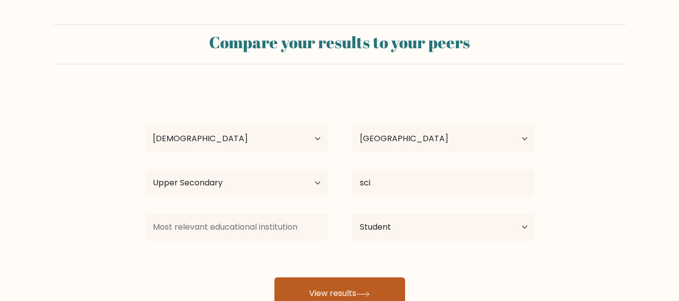
click at [341, 288] on button "View results" at bounding box center [339, 293] width 131 height 32
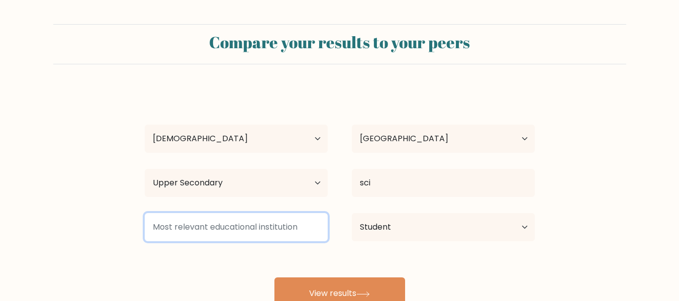
click at [283, 231] on input at bounding box center [236, 227] width 183 height 28
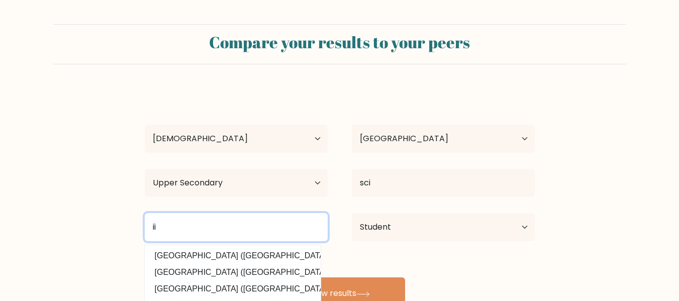
type input "i"
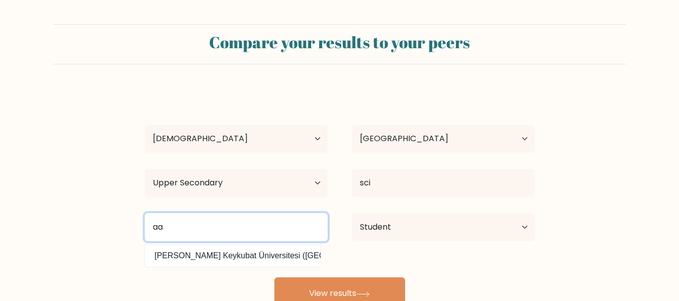
type input "a"
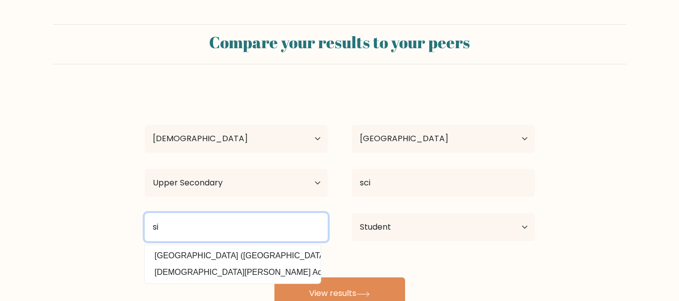
type input "s"
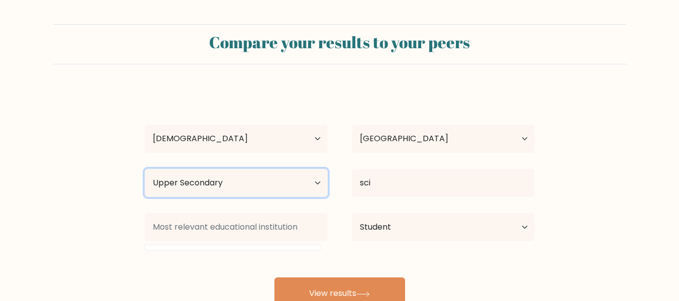
click at [297, 181] on select "Highest education level No schooling Primary Lower Secondary Upper Secondary Oc…" at bounding box center [236, 183] width 183 height 28
click at [277, 29] on div "Compare your results to your peers" at bounding box center [339, 44] width 573 height 40
click at [282, 184] on select "Highest education level No schooling Primary Lower Secondary Upper Secondary Oc…" at bounding box center [236, 183] width 183 height 28
select select "no_schooling"
click at [145, 169] on select "Highest education level No schooling Primary Lower Secondary Upper Secondary Oc…" at bounding box center [236, 183] width 183 height 28
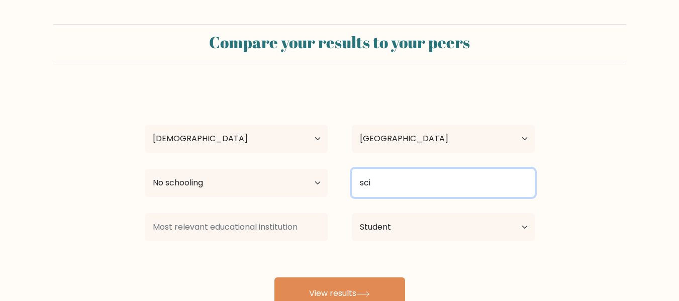
click at [371, 180] on input "sci" at bounding box center [443, 183] width 183 height 28
type input "s"
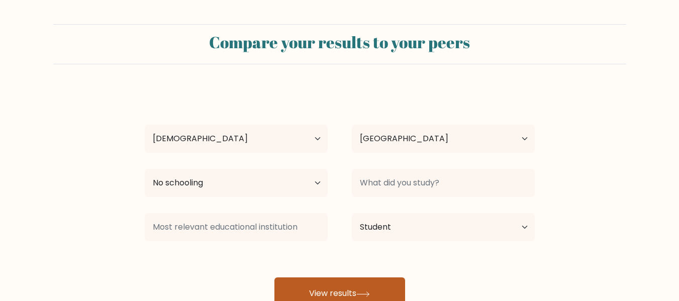
click at [371, 297] on button "View results" at bounding box center [339, 293] width 131 height 32
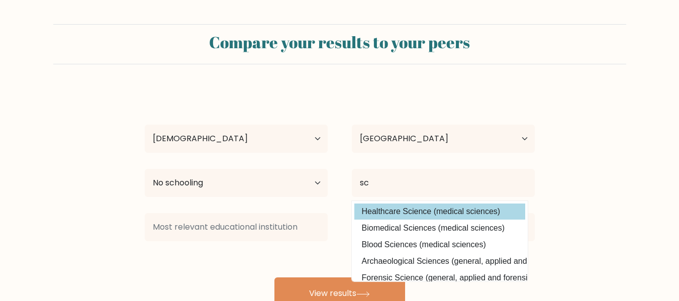
click at [388, 209] on div "[PERSON_NAME] Age Under [DEMOGRAPHIC_DATA] [DEMOGRAPHIC_DATA] [DEMOGRAPHIC_DATA…" at bounding box center [340, 198] width 402 height 221
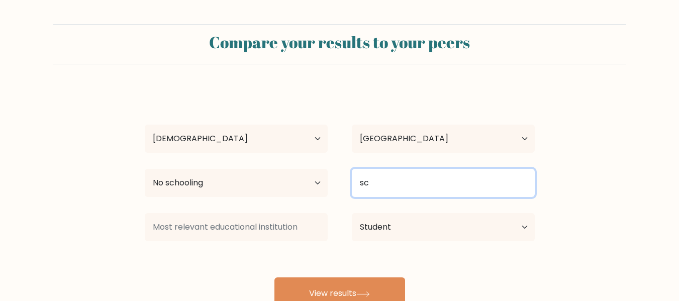
click at [386, 170] on input "sc" at bounding box center [443, 183] width 183 height 28
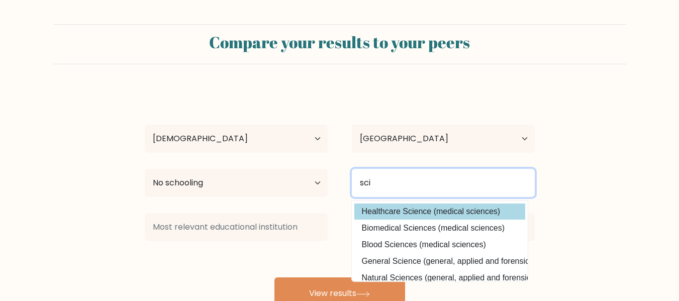
type input "sci"
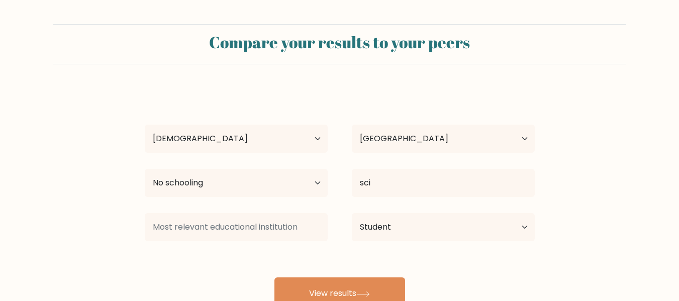
click at [426, 212] on div "[PERSON_NAME] Age Under [DEMOGRAPHIC_DATA] [DEMOGRAPHIC_DATA] [DEMOGRAPHIC_DATA…" at bounding box center [340, 198] width 402 height 221
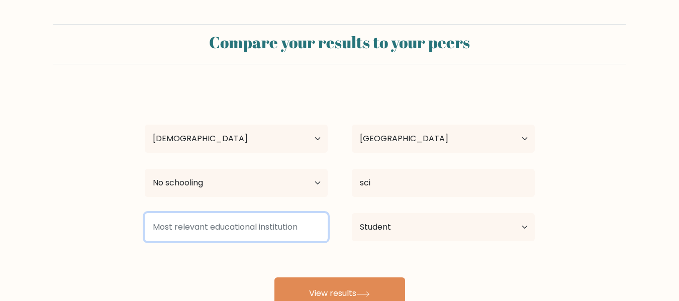
click at [319, 230] on input at bounding box center [236, 227] width 183 height 28
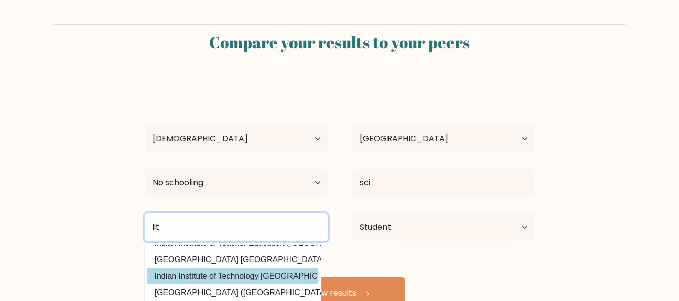
scroll to position [61, 0]
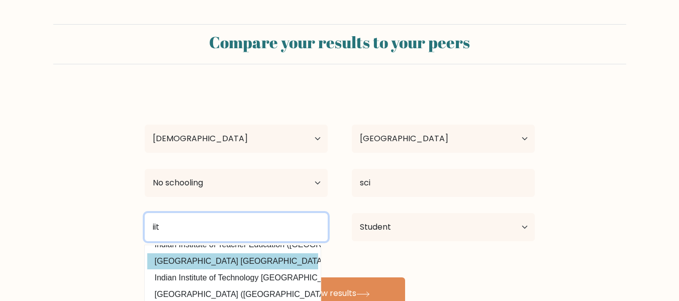
type input "iit"
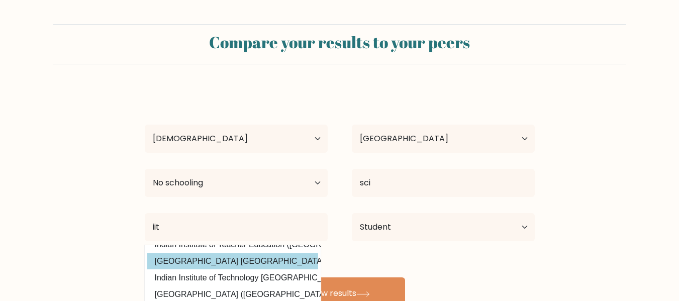
click at [267, 256] on div "[PERSON_NAME] Age Under [DEMOGRAPHIC_DATA] [DEMOGRAPHIC_DATA] [DEMOGRAPHIC_DATA…" at bounding box center [340, 198] width 402 height 221
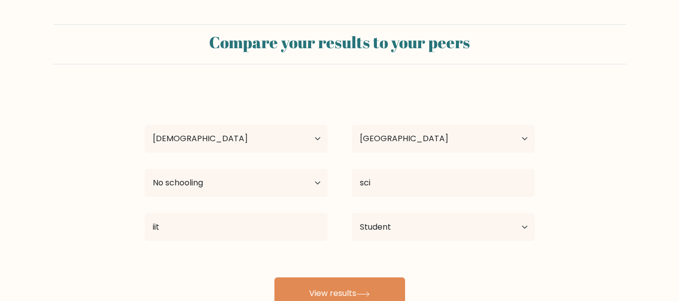
click at [298, 274] on div "[PERSON_NAME] Age Under [DEMOGRAPHIC_DATA] [DEMOGRAPHIC_DATA] [DEMOGRAPHIC_DATA…" at bounding box center [340, 198] width 402 height 221
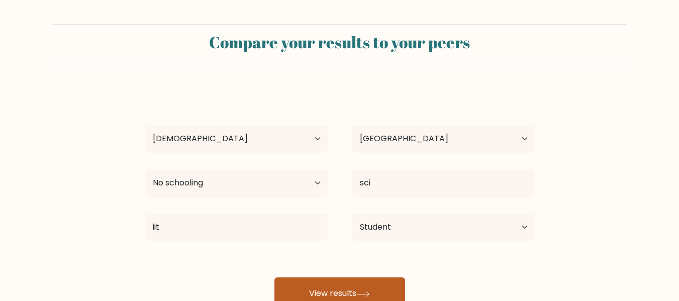
click at [301, 281] on button "View results" at bounding box center [339, 293] width 131 height 32
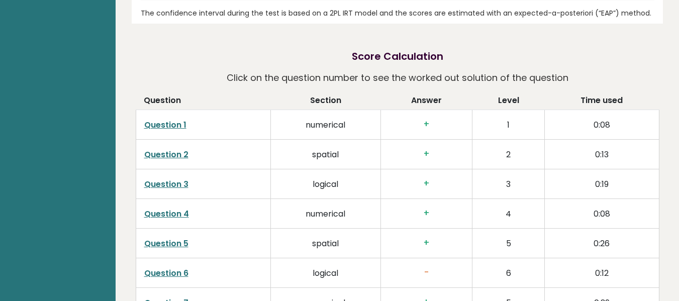
scroll to position [1508, 0]
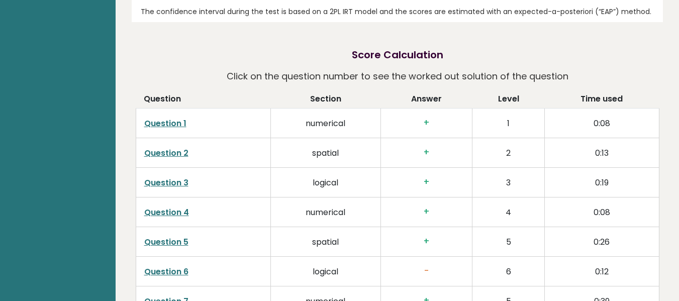
click at [155, 266] on link "Question 6" at bounding box center [166, 272] width 44 height 12
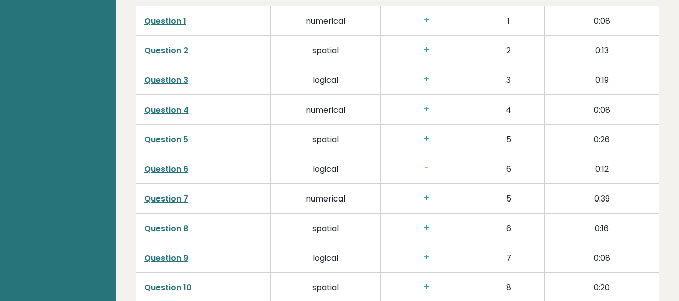
scroll to position [1628, 0]
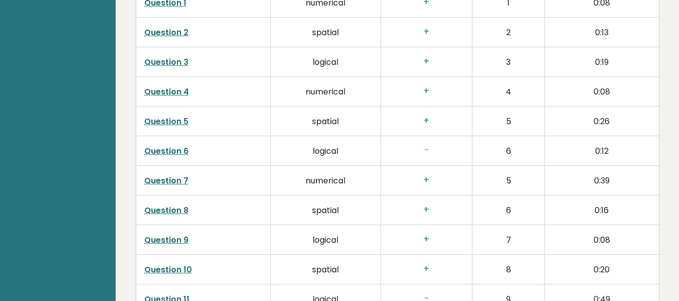
click at [167, 293] on link "Question 11" at bounding box center [166, 299] width 45 height 12
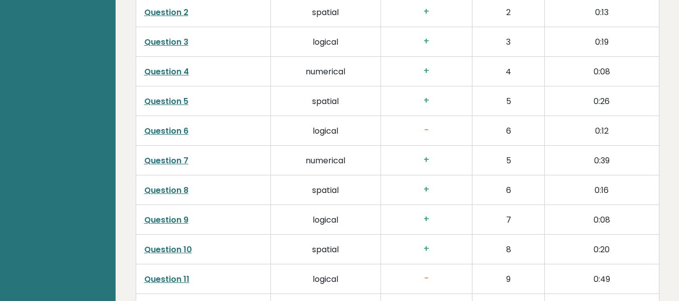
scroll to position [1729, 0]
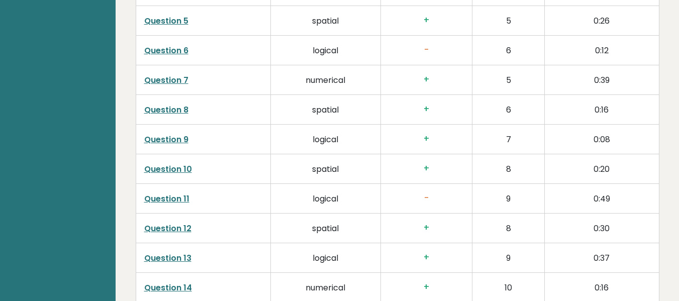
click at [170, 193] on link "Question 11" at bounding box center [166, 199] width 45 height 12
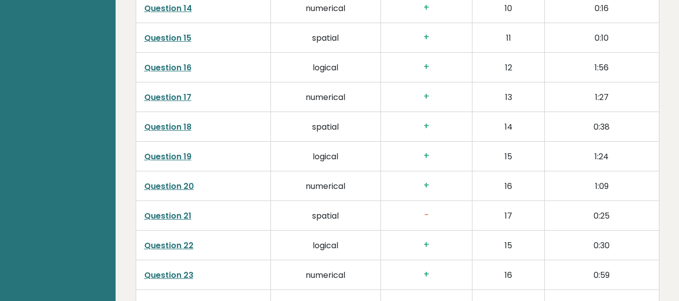
scroll to position [2010, 0]
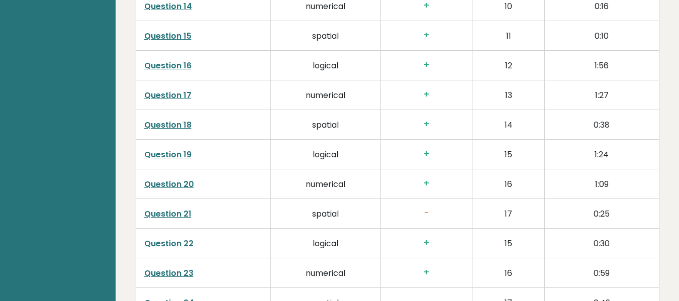
click at [157, 208] on link "Question 21" at bounding box center [167, 214] width 47 height 12
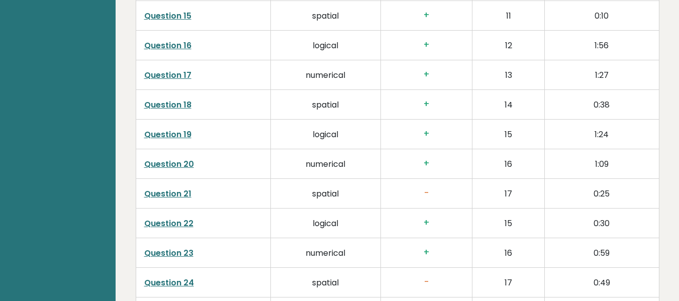
click at [151, 277] on link "Question 24" at bounding box center [169, 283] width 50 height 12
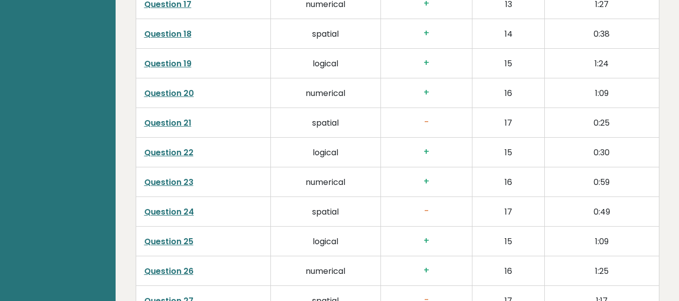
scroll to position [2151, 0]
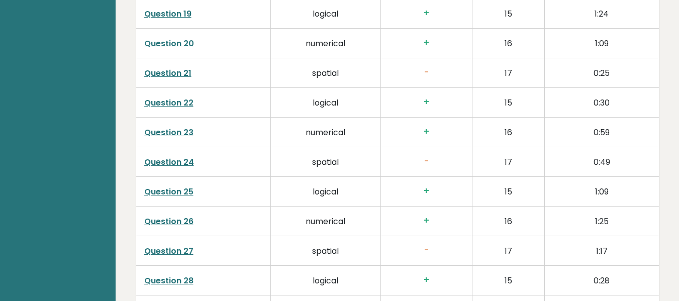
click at [171, 245] on link "Question 27" at bounding box center [168, 251] width 49 height 12
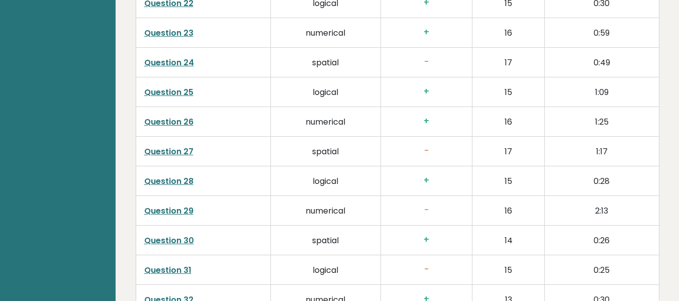
scroll to position [2251, 0]
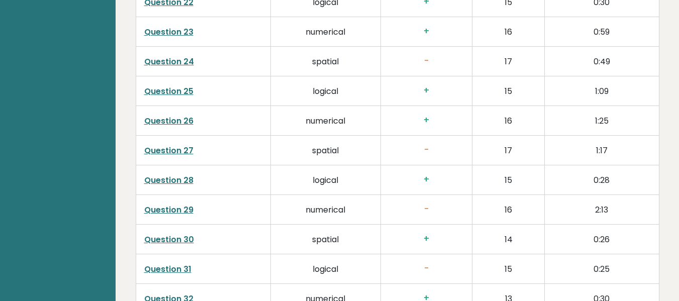
click at [172, 263] on link "Question 31" at bounding box center [167, 269] width 47 height 12
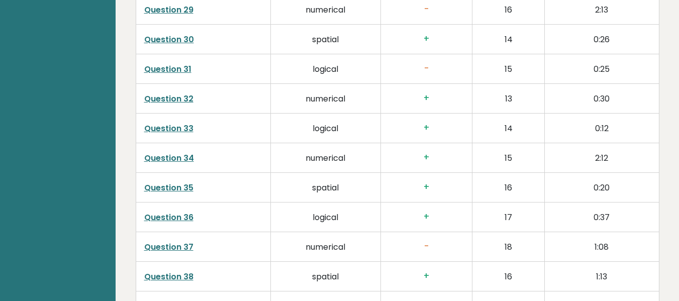
scroll to position [2452, 0]
click at [156, 240] on link "Question 37" at bounding box center [168, 246] width 49 height 12
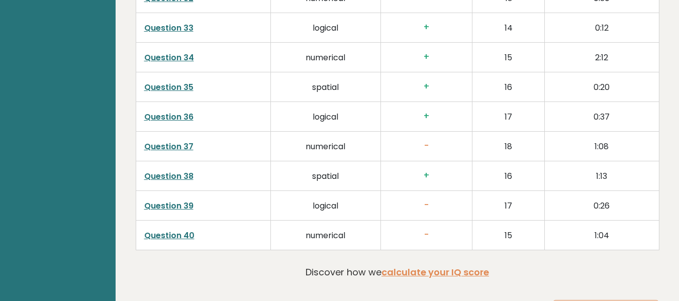
scroll to position [2553, 0]
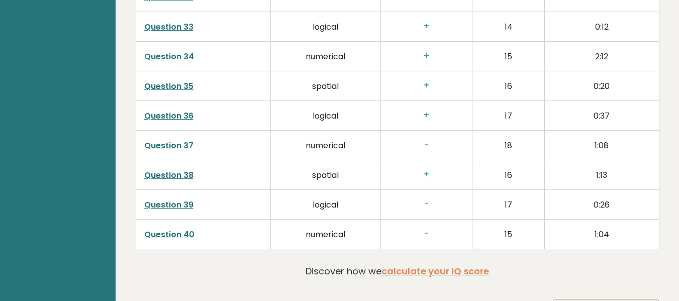
click at [424, 199] on h3 "-" at bounding box center [426, 204] width 75 height 11
click at [172, 199] on link "Question 39" at bounding box center [168, 205] width 49 height 12
click at [162, 229] on link "Question 40" at bounding box center [169, 235] width 50 height 12
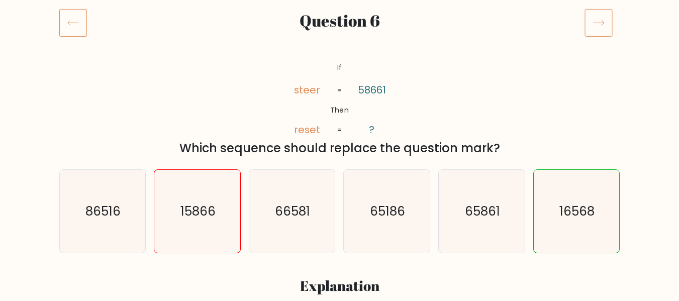
scroll to position [141, 0]
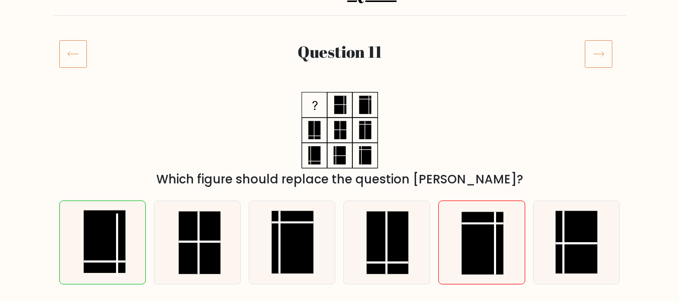
scroll to position [101, 0]
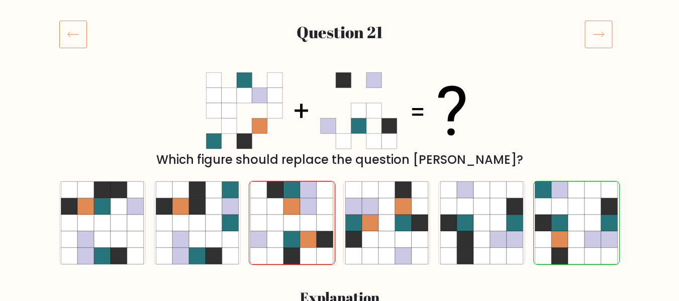
scroll to position [121, 0]
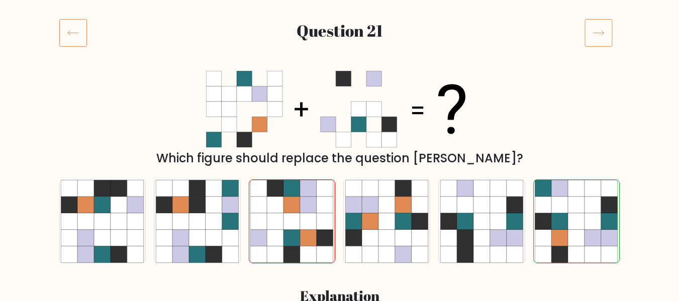
click at [80, 32] on icon at bounding box center [73, 33] width 28 height 28
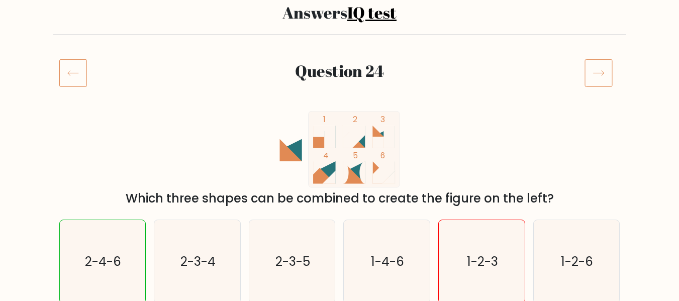
scroll to position [101, 0]
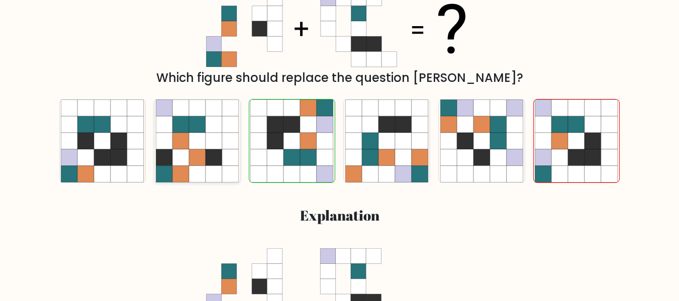
scroll to position [141, 0]
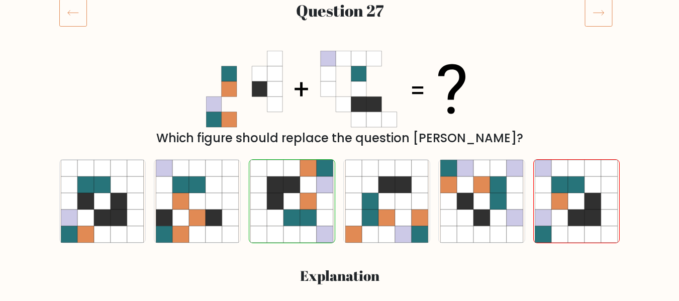
click at [72, 20] on icon at bounding box center [73, 12] width 28 height 28
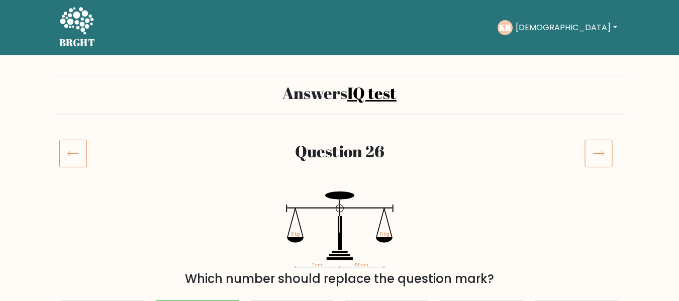
scroll to position [20, 0]
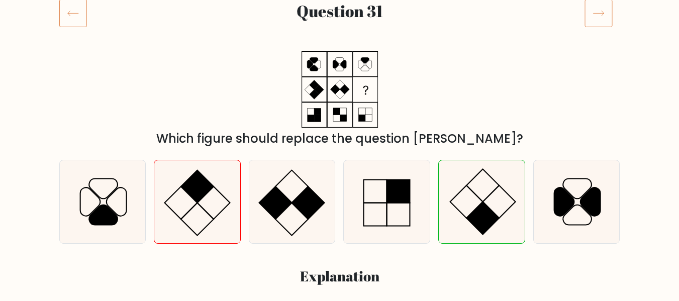
scroll to position [141, 0]
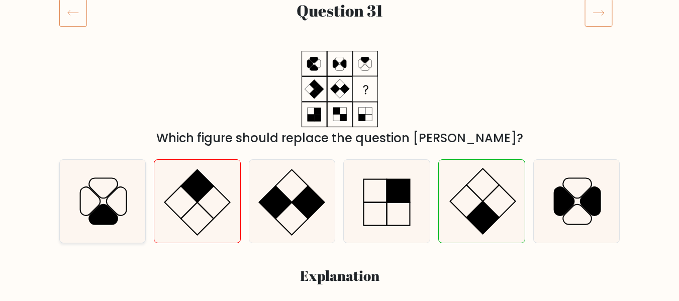
click at [108, 209] on icon at bounding box center [103, 215] width 29 height 20
click at [340, 13] on input "a." at bounding box center [340, 11] width 1 height 3
radio input "true"
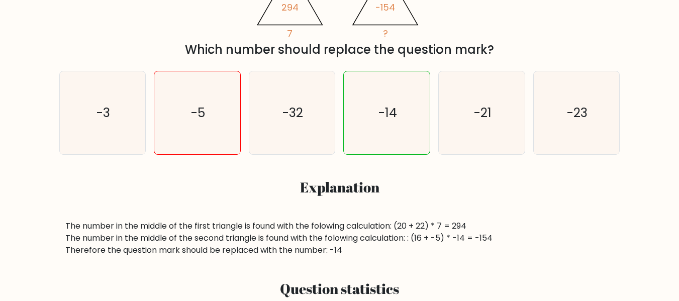
scroll to position [261, 0]
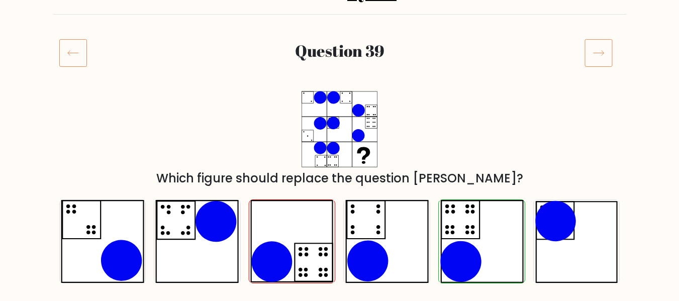
scroll to position [161, 0]
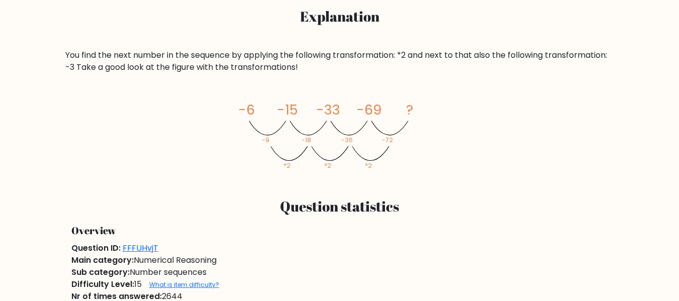
scroll to position [402, 0]
